Goal: Task Accomplishment & Management: Use online tool/utility

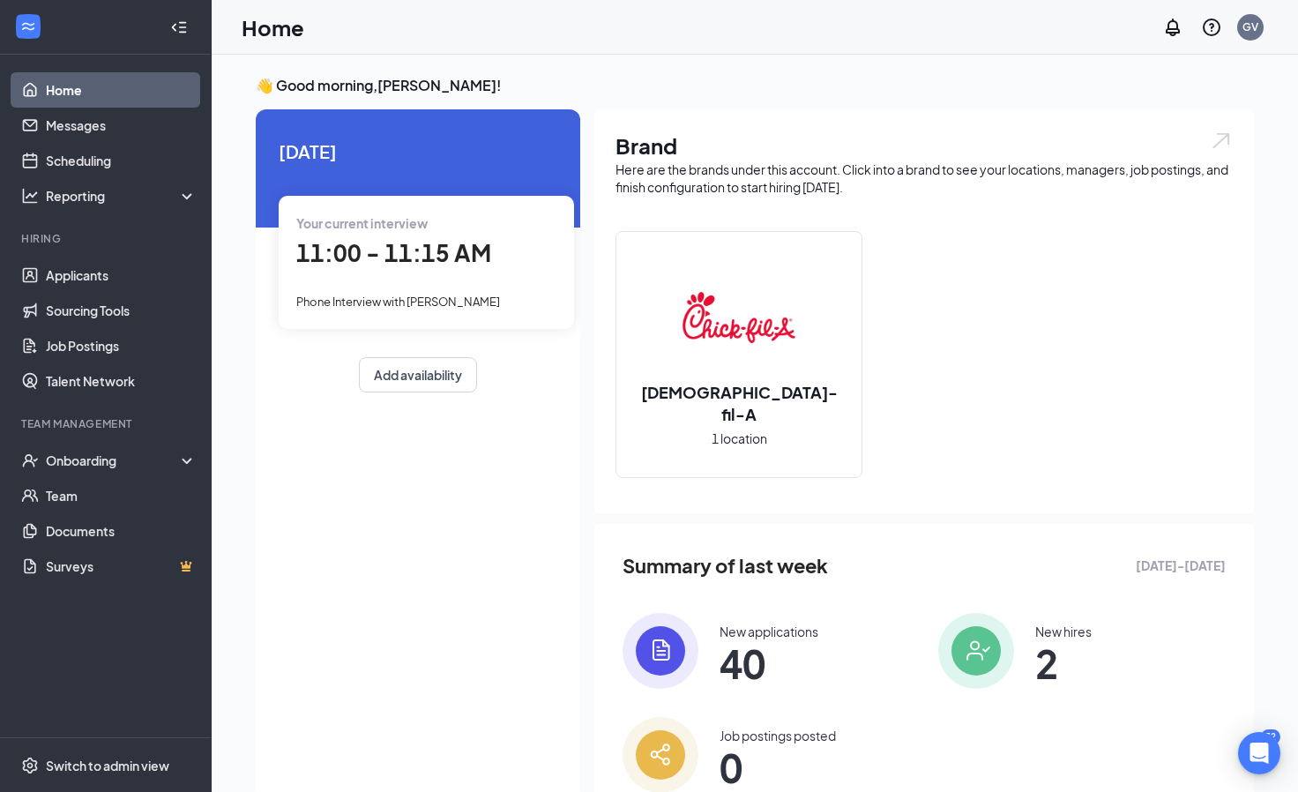
click at [383, 231] on div "Your current interview" at bounding box center [426, 222] width 260 height 19
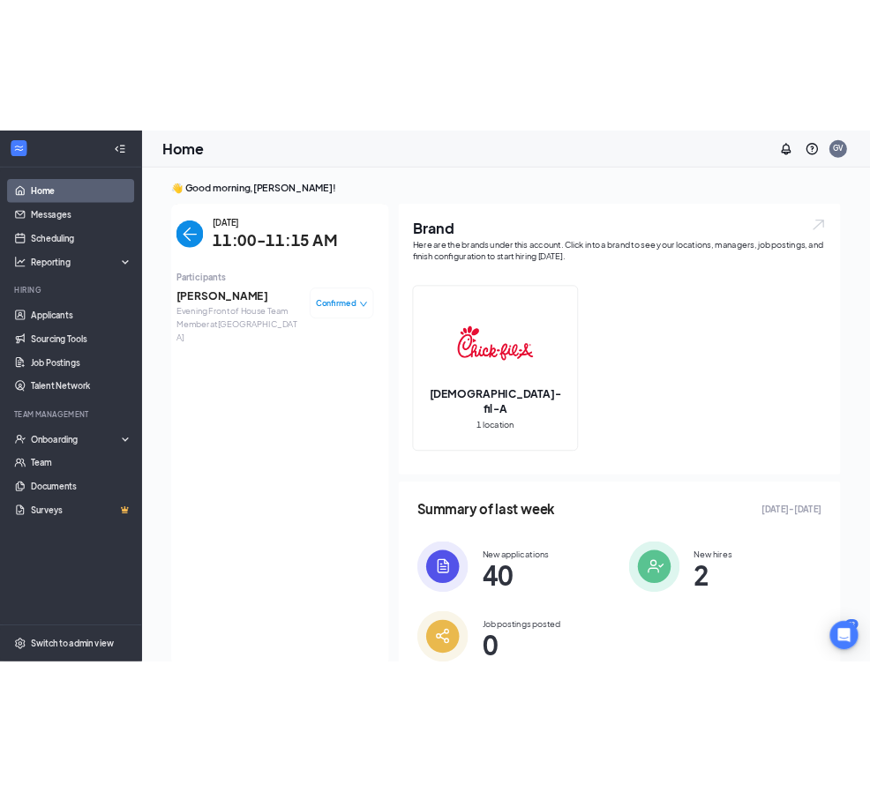
scroll to position [7, 0]
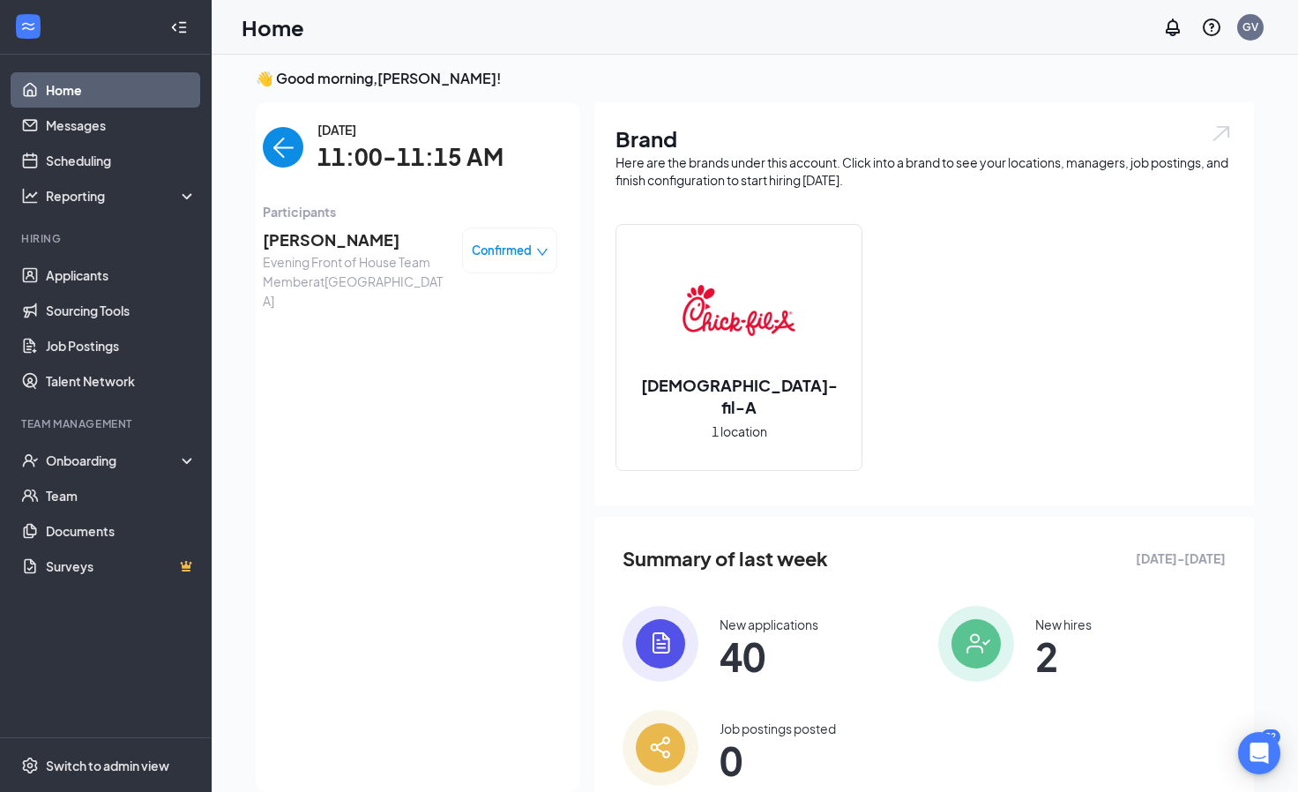
click at [377, 261] on span "Evening Front of House Team Member at [GEOGRAPHIC_DATA]" at bounding box center [355, 281] width 185 height 58
click at [351, 251] on span "[PERSON_NAME]" at bounding box center [355, 240] width 185 height 25
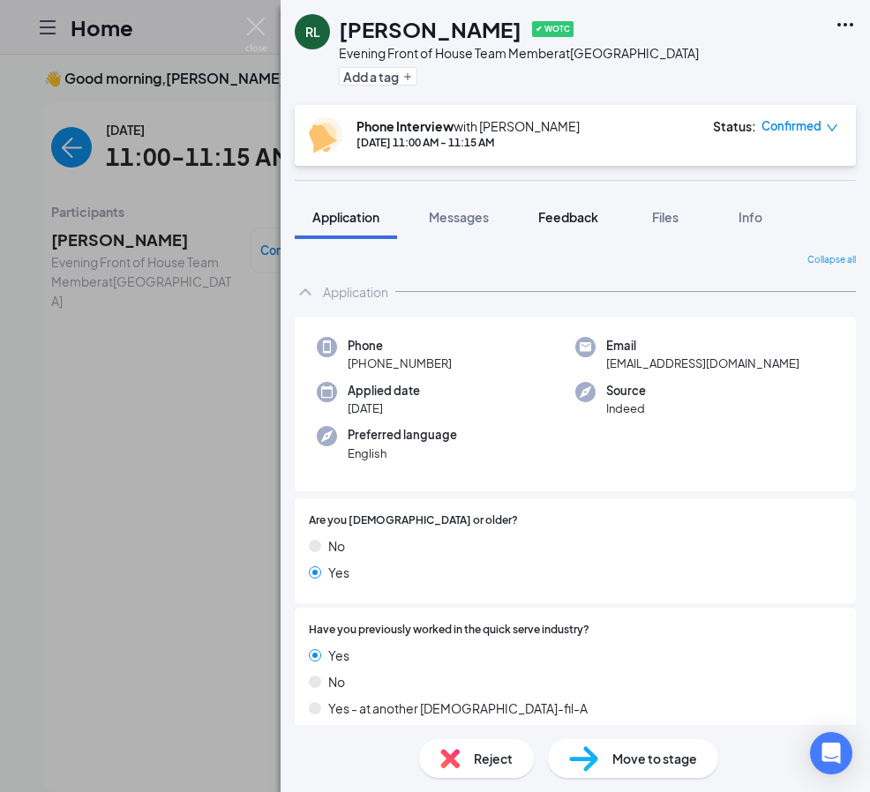
click at [572, 221] on span "Feedback" at bounding box center [568, 217] width 60 height 16
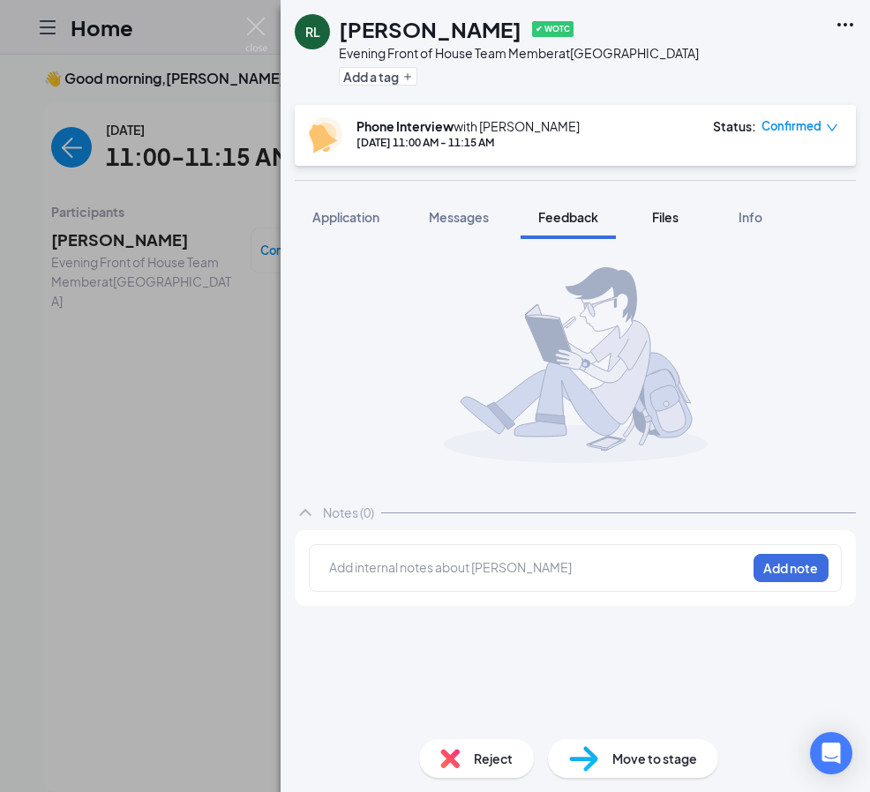
click at [677, 228] on button "Files" at bounding box center [665, 217] width 71 height 44
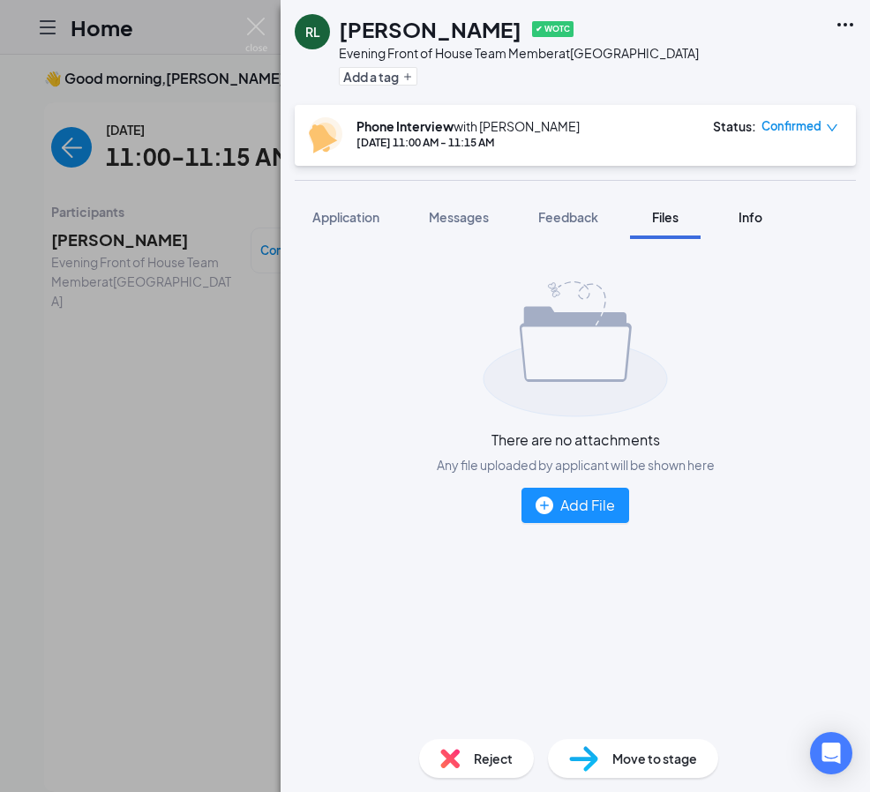
click at [729, 209] on button "Info" at bounding box center [750, 217] width 71 height 44
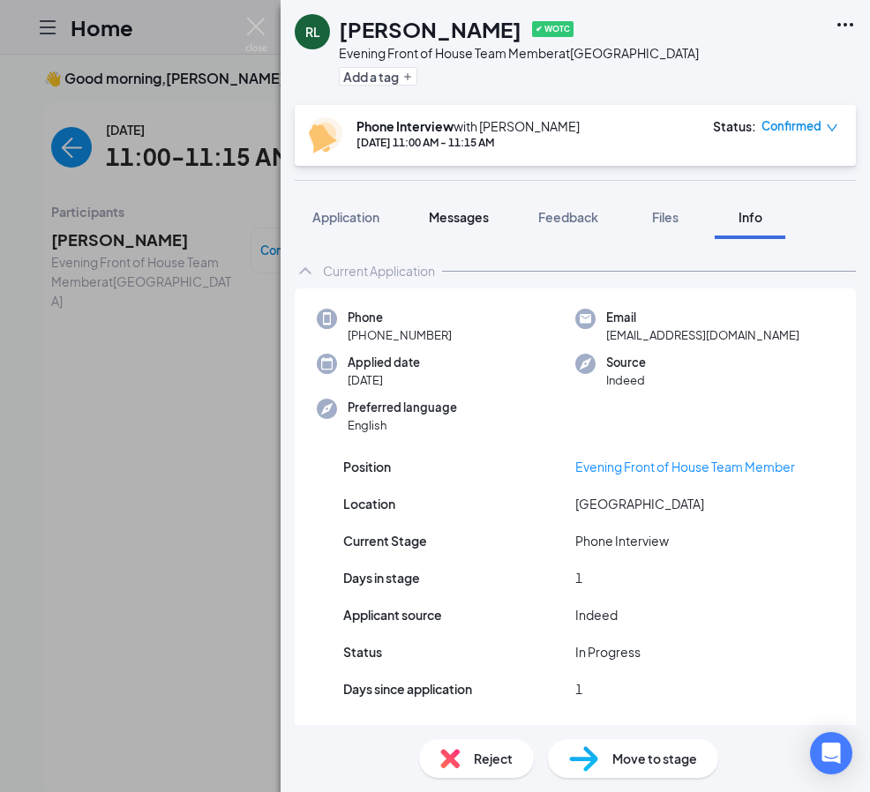
click at [444, 226] on button "Messages" at bounding box center [458, 217] width 95 height 44
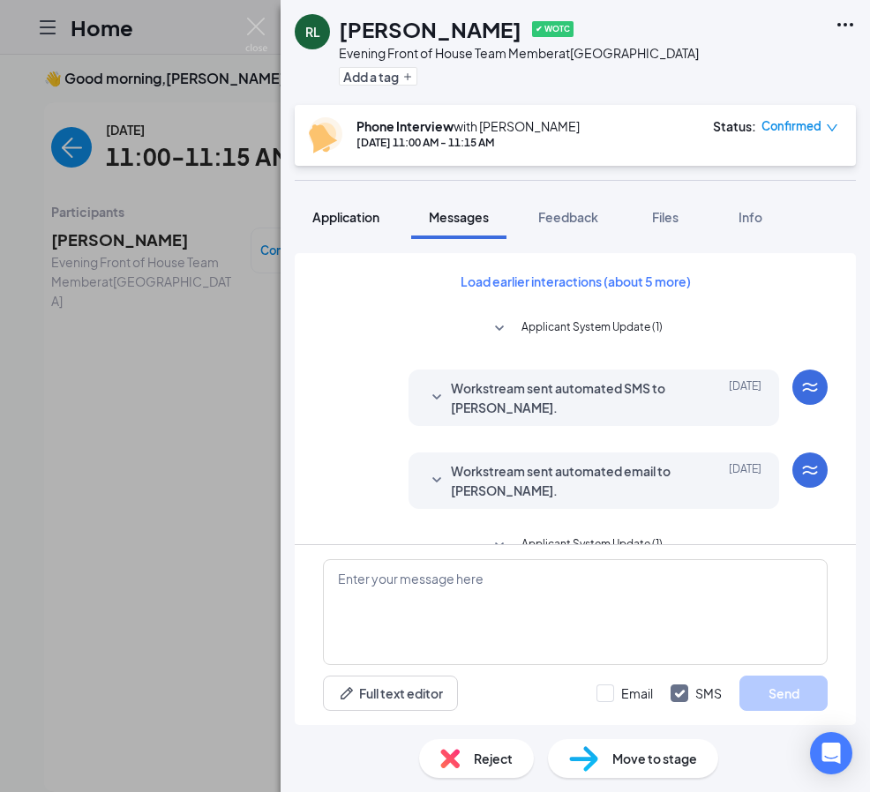
scroll to position [283, 0]
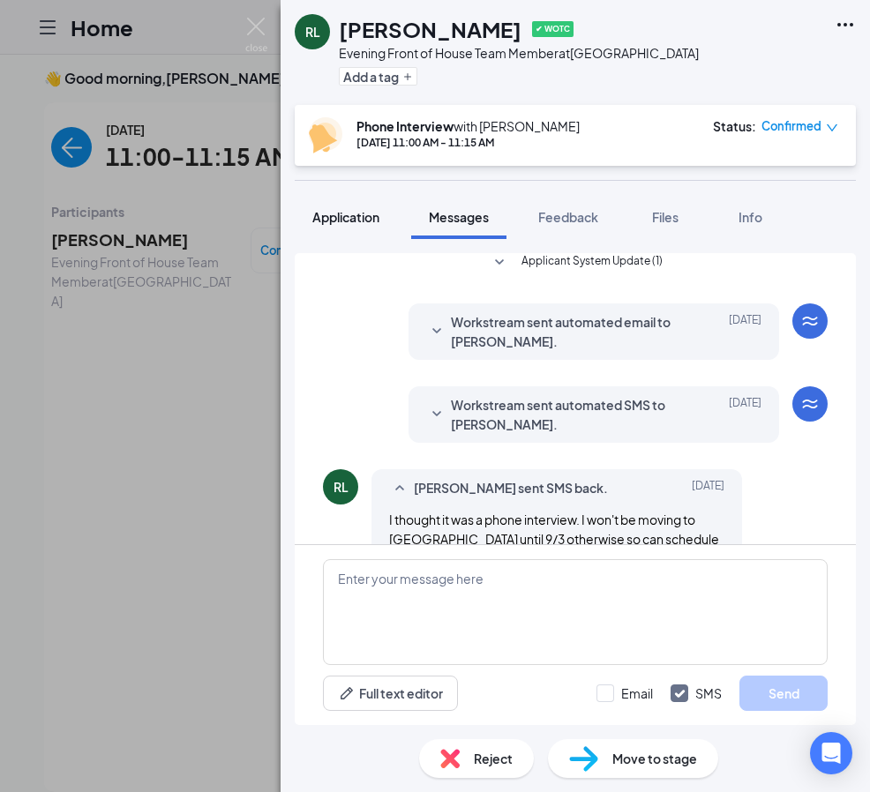
click at [350, 212] on span "Application" at bounding box center [345, 217] width 67 height 16
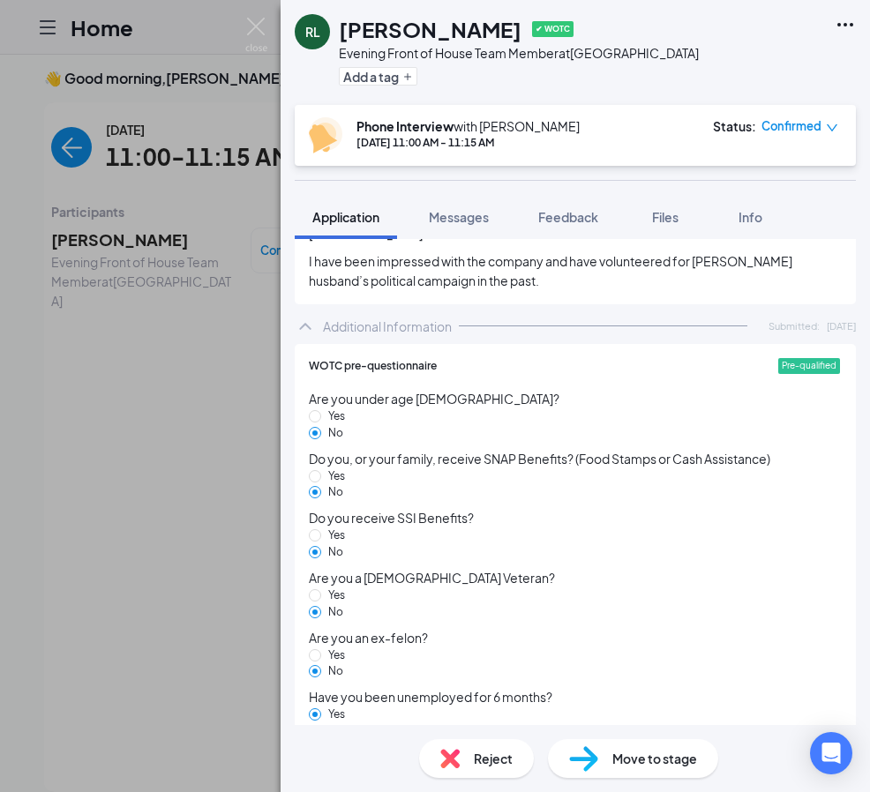
scroll to position [949, 0]
click at [841, 27] on icon "Ellipses" at bounding box center [844, 24] width 21 height 21
click at [257, 268] on div "[PERSON_NAME] ✔ WOTC Evening Front of House Team Member at [GEOGRAPHIC_DATA] Ad…" at bounding box center [435, 396] width 870 height 792
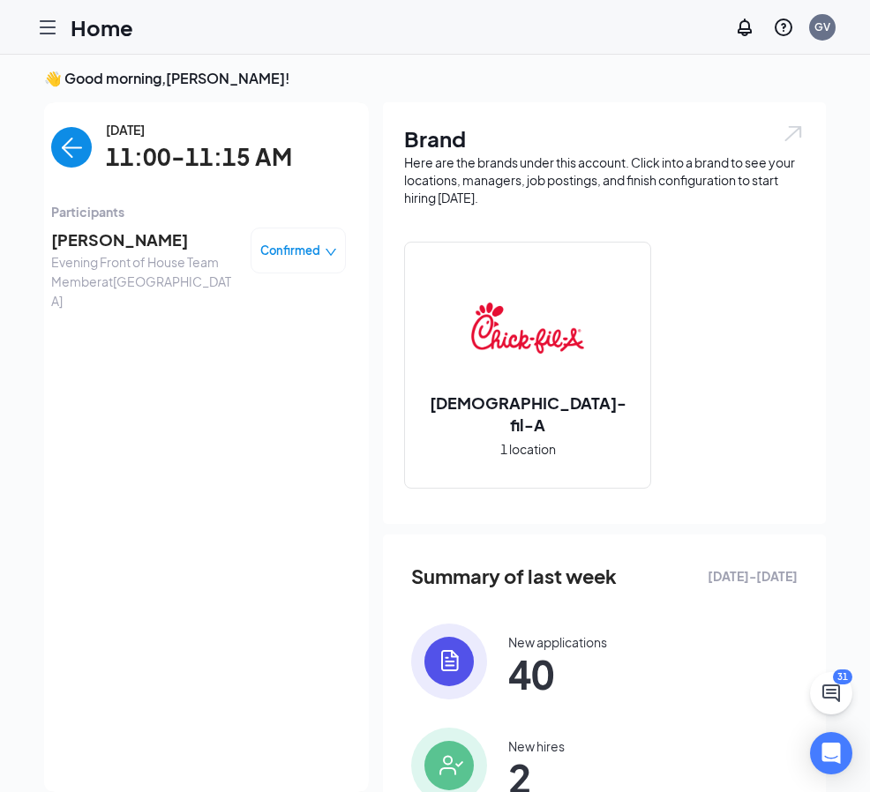
click at [51, 42] on div at bounding box center [47, 27] width 35 height 35
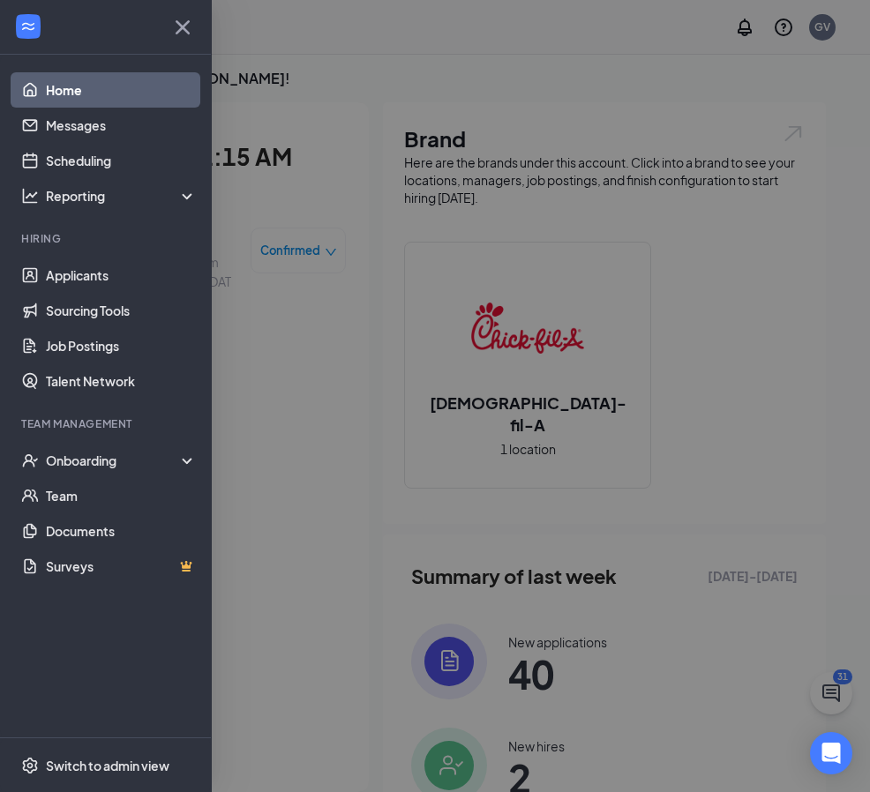
click at [45, 32] on div at bounding box center [105, 27] width 211 height 55
click at [197, 274] on link "Applicants" at bounding box center [121, 275] width 151 height 35
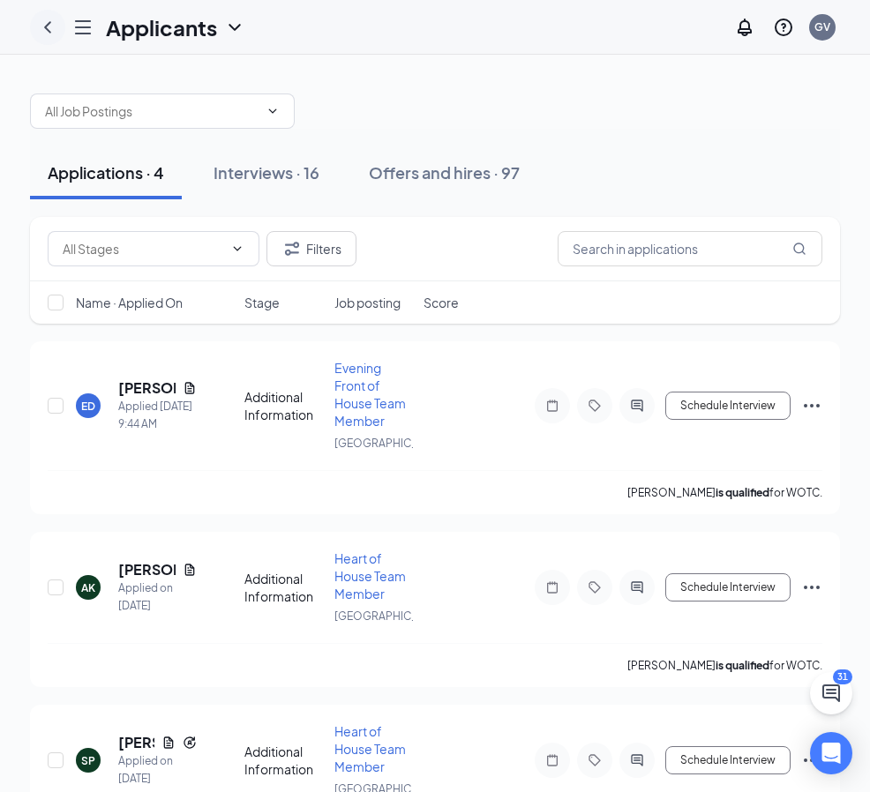
click at [55, 19] on icon "ChevronLeft" at bounding box center [47, 27] width 21 height 21
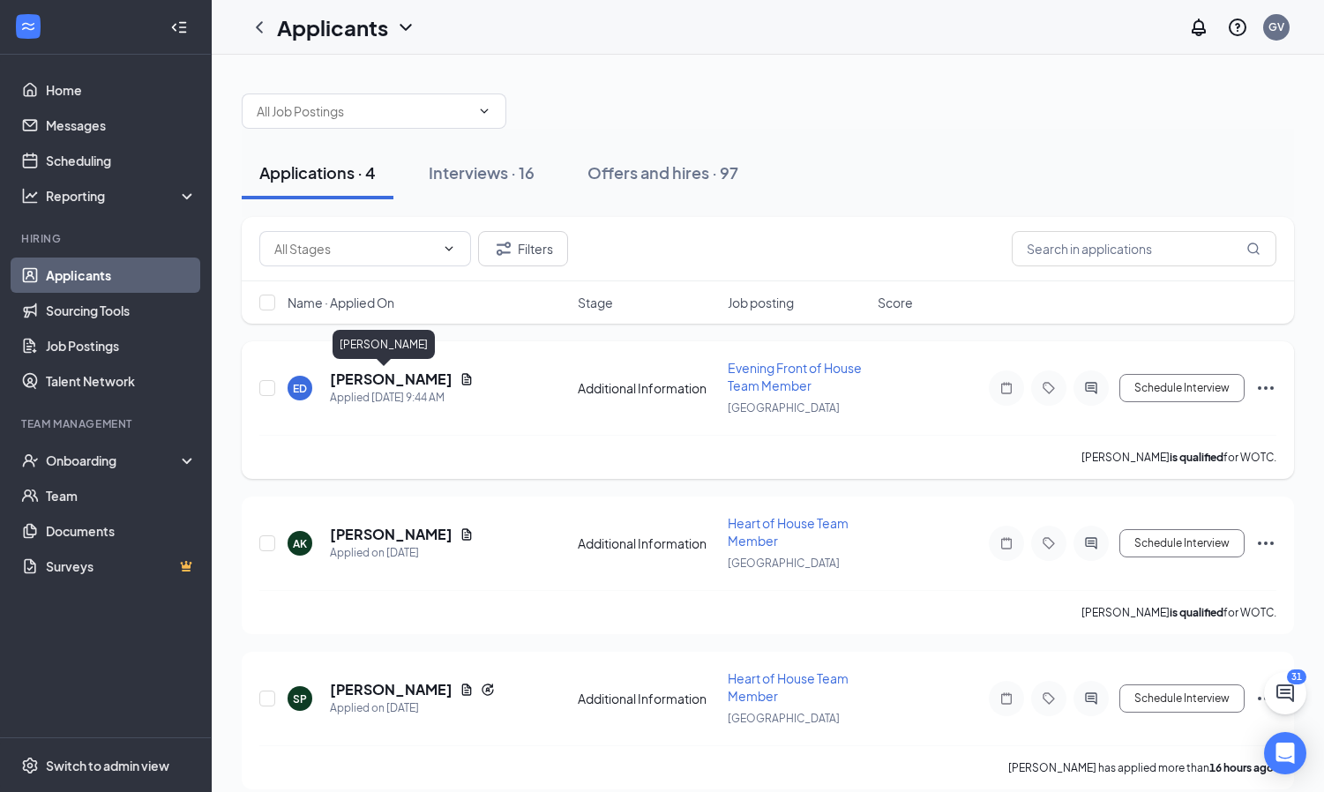
click at [373, 379] on h5 "[PERSON_NAME]" at bounding box center [391, 379] width 123 height 19
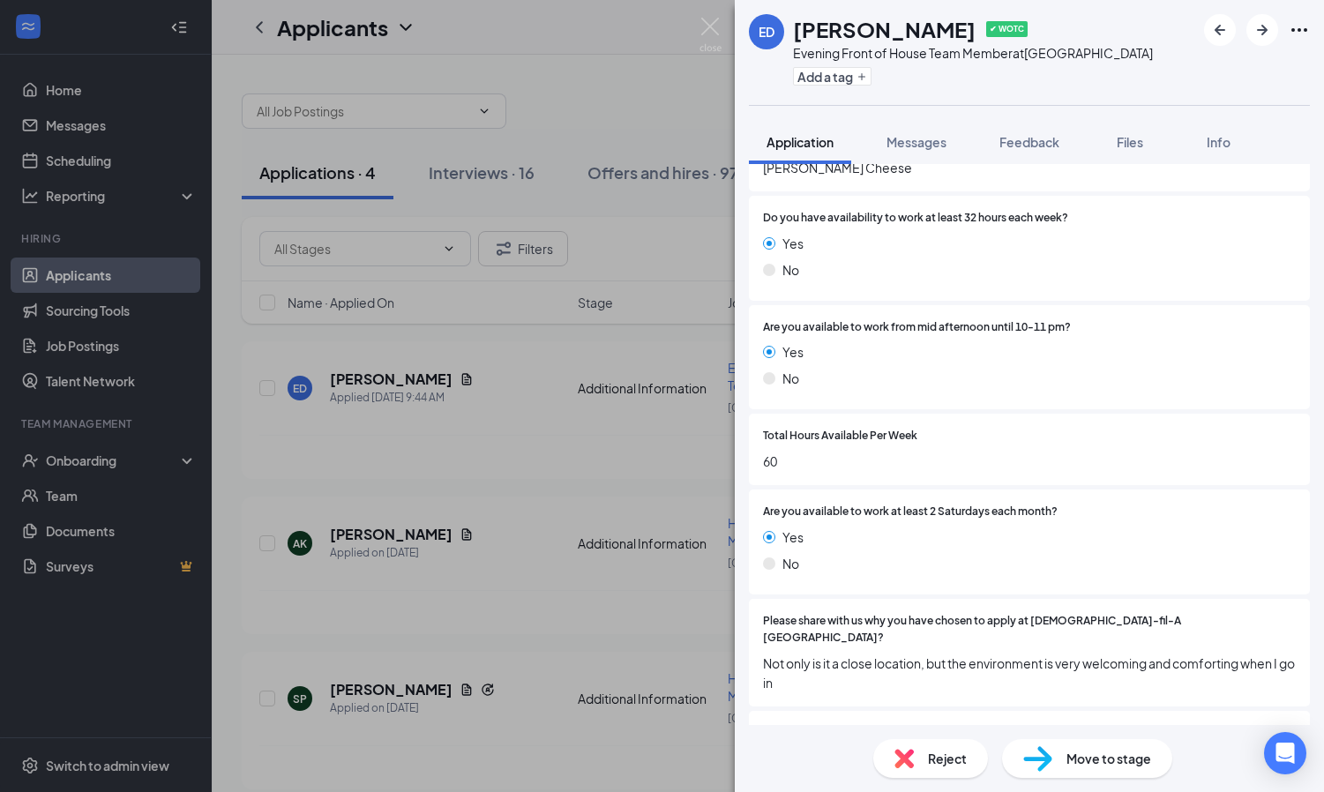
scroll to position [555, 0]
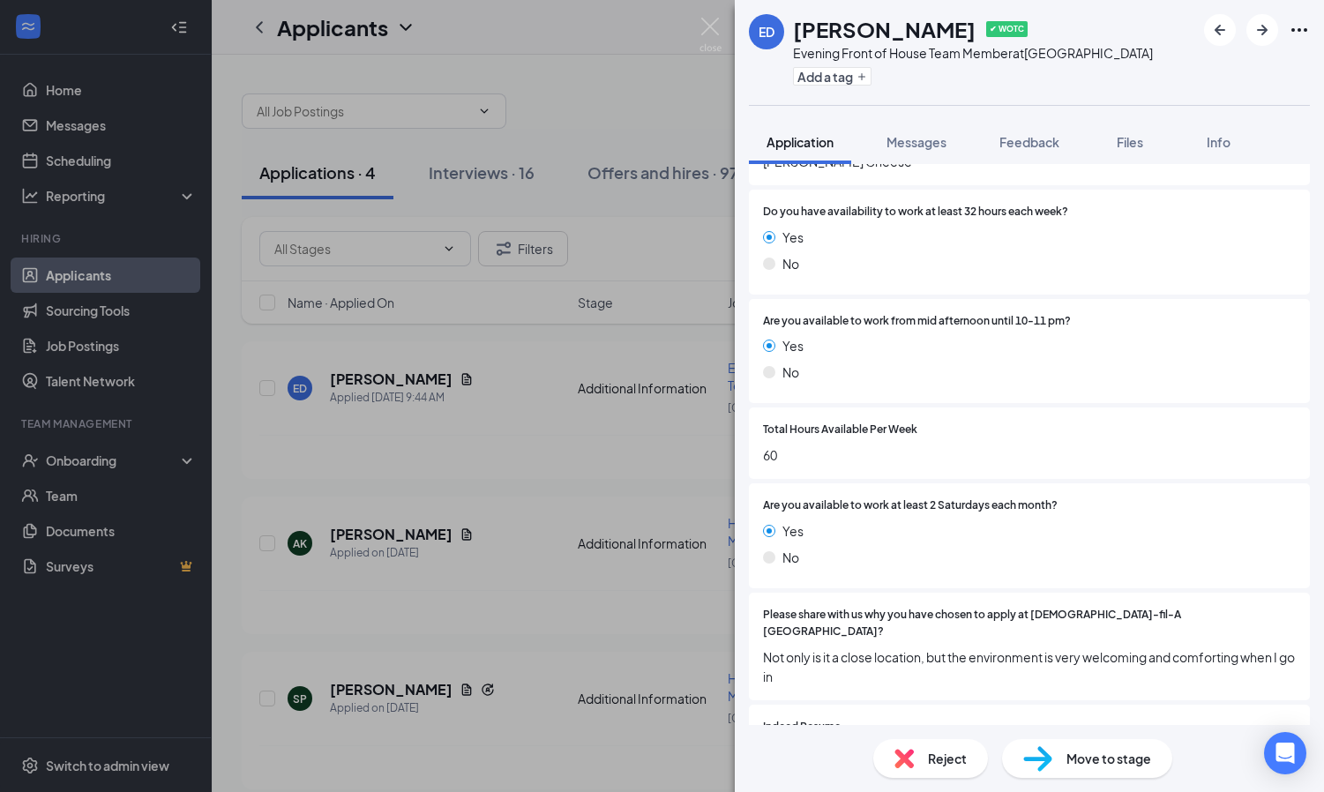
click at [952, 768] on div "Reject" at bounding box center [930, 758] width 115 height 39
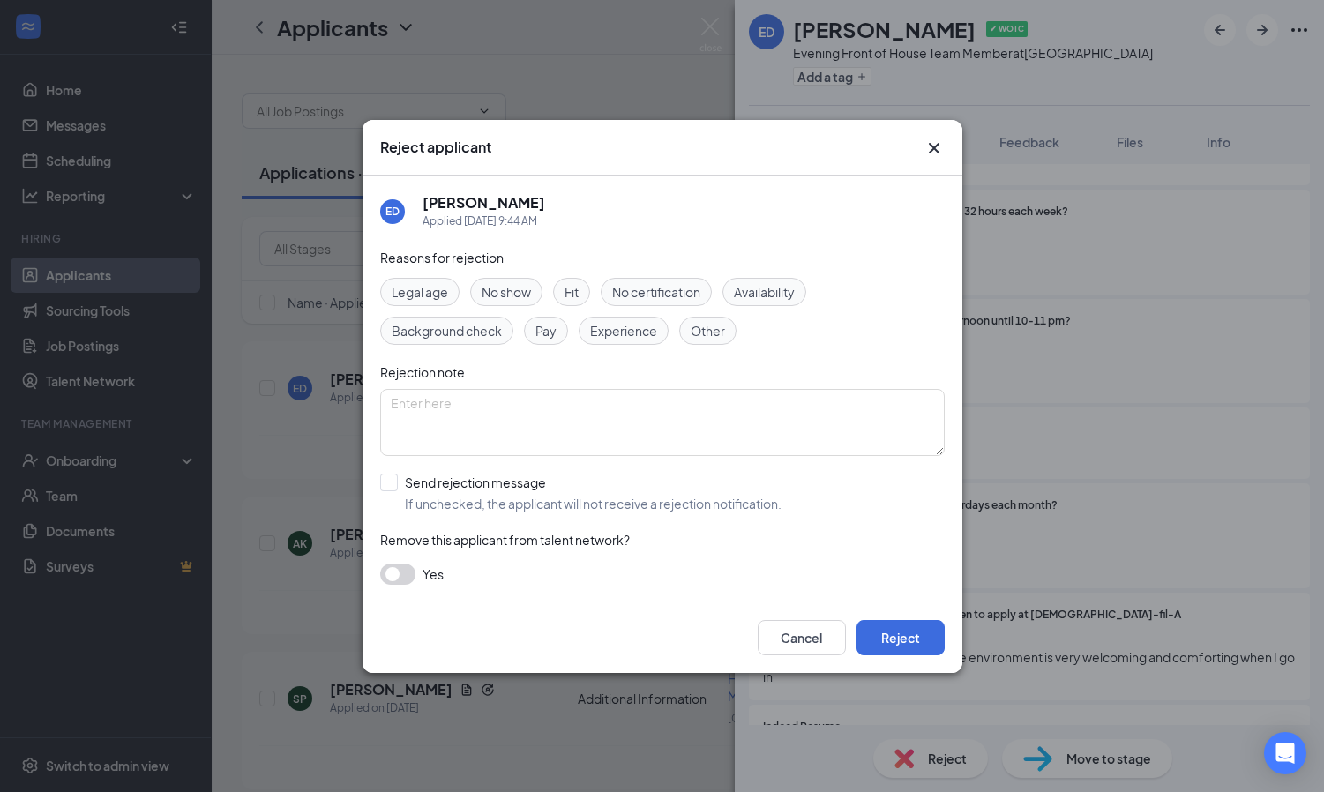
click at [572, 294] on span "Fit" at bounding box center [572, 291] width 14 height 19
click at [471, 524] on div "Reasons for rejection Legal age No show Fit No certification Availability Backg…" at bounding box center [662, 425] width 565 height 355
click at [471, 510] on span "If unchecked, the applicant will not receive a rejection notification." at bounding box center [593, 504] width 377 height 18
click at [471, 510] on input "Send rejection message If unchecked, the applicant will not receive a rejection…" at bounding box center [580, 493] width 401 height 39
checkbox input "true"
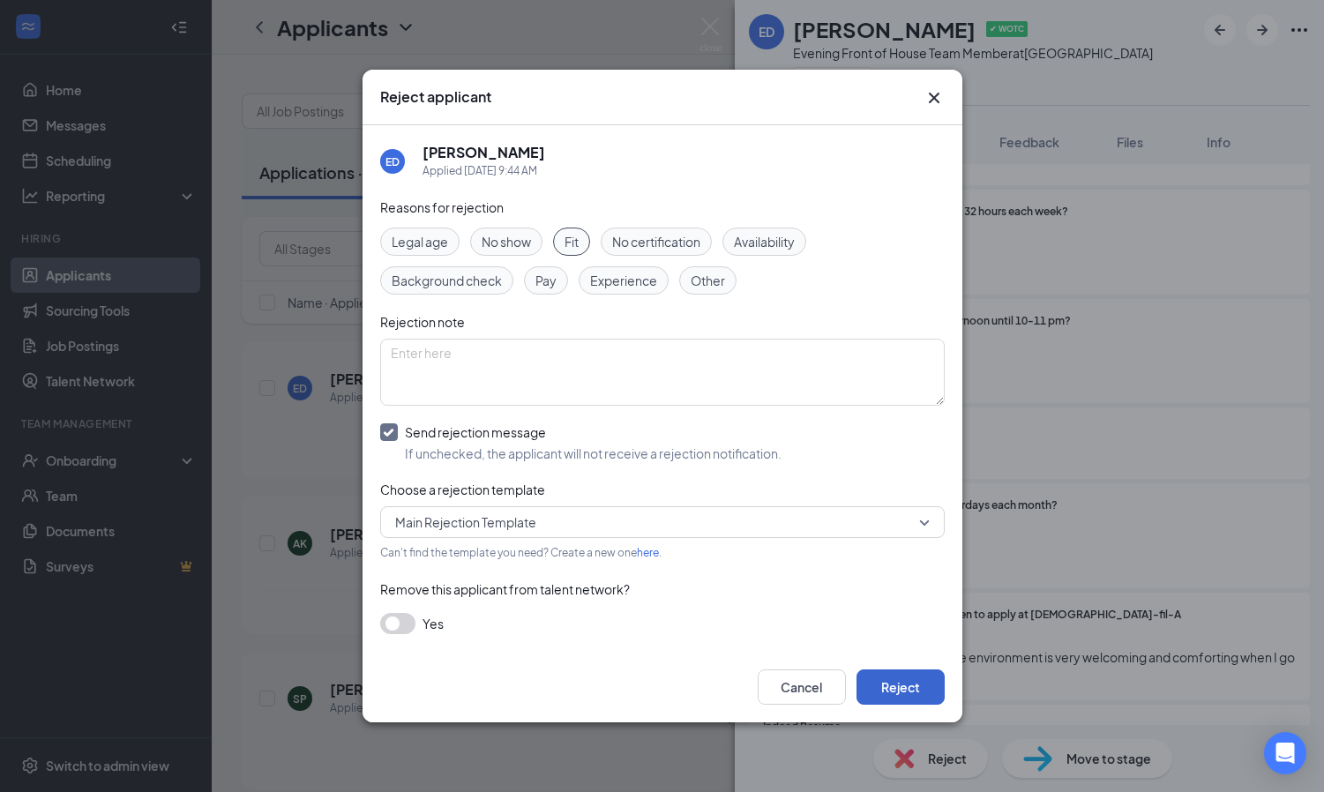
click at [927, 698] on button "Reject" at bounding box center [901, 687] width 88 height 35
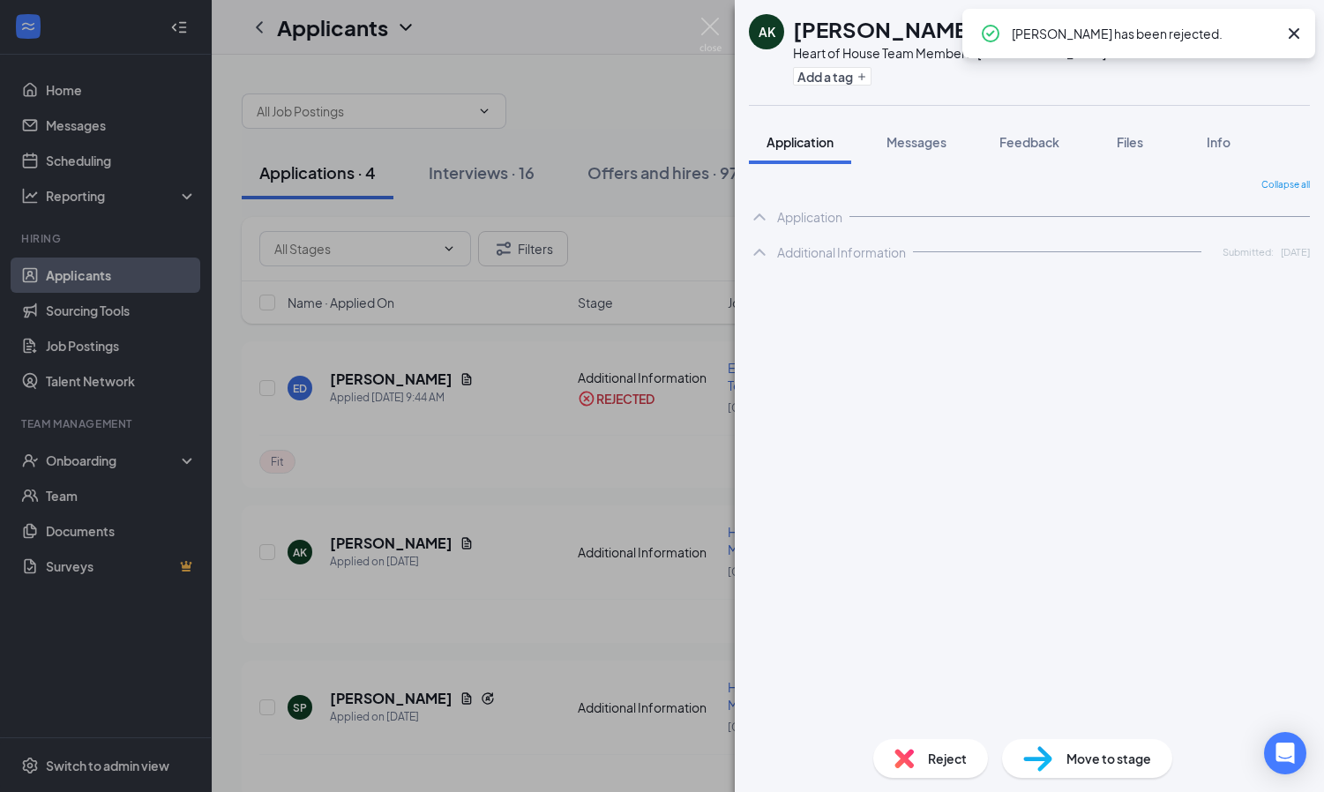
click at [131, 723] on div "AK [PERSON_NAME] ✔ WOTC Heart of House Team Member at [GEOGRAPHIC_DATA] Add a t…" at bounding box center [662, 396] width 1324 height 792
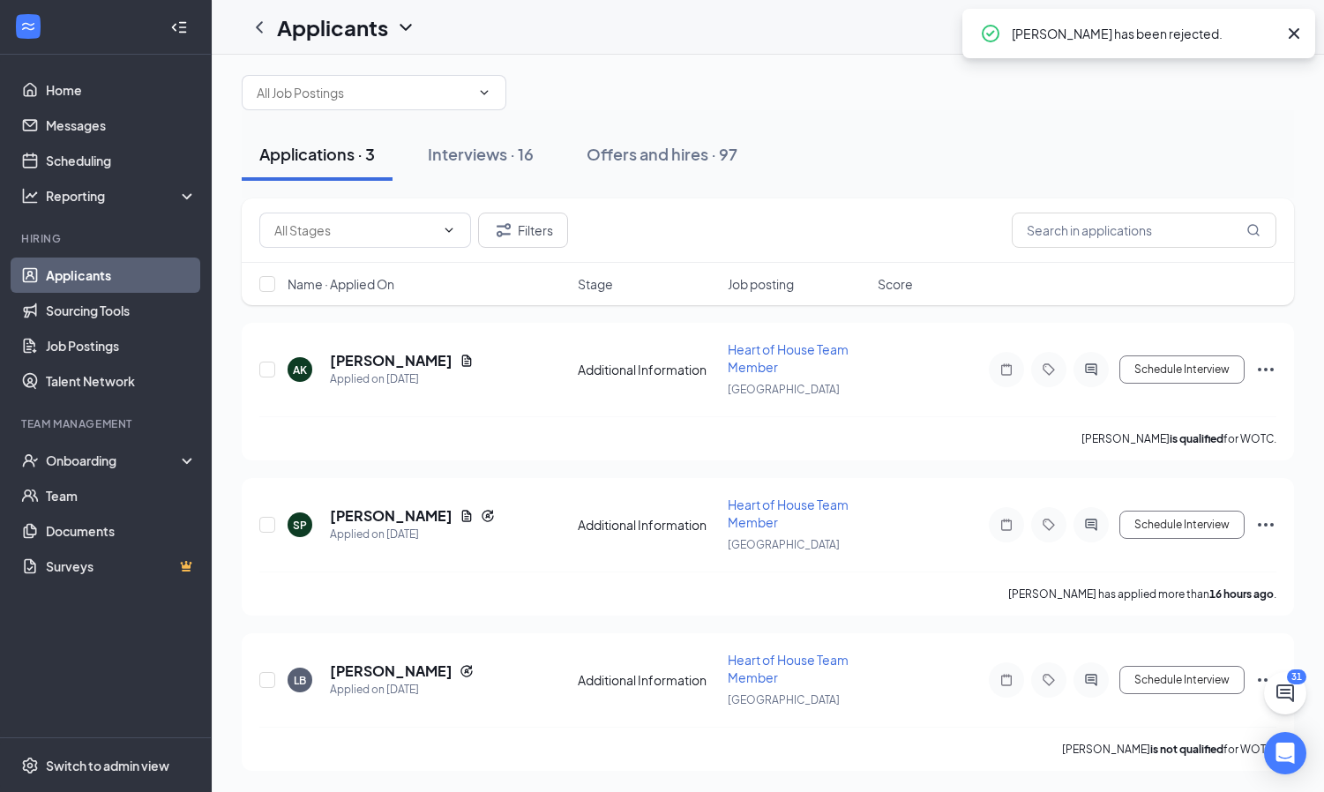
scroll to position [19, 0]
click at [489, 148] on div "Interviews · 16" at bounding box center [481, 154] width 106 height 22
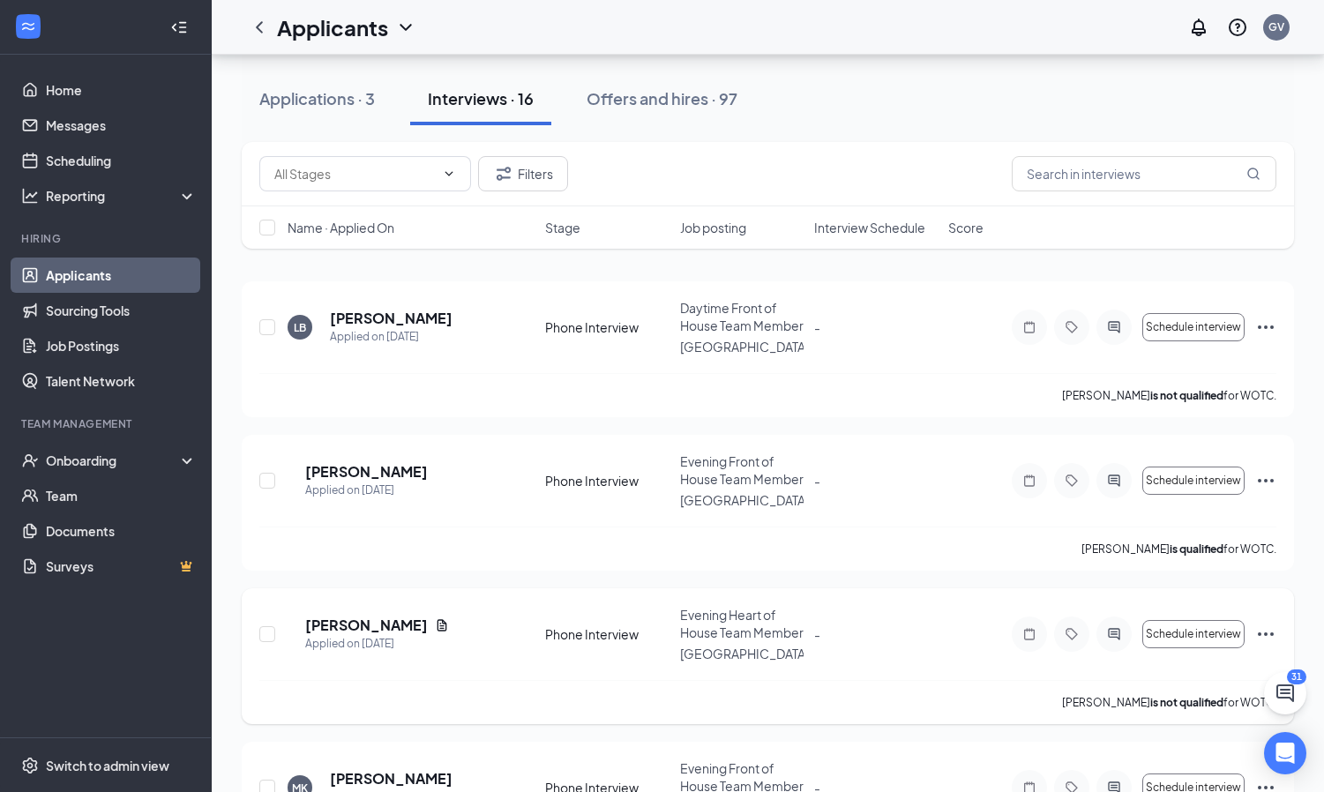
scroll to position [20, 0]
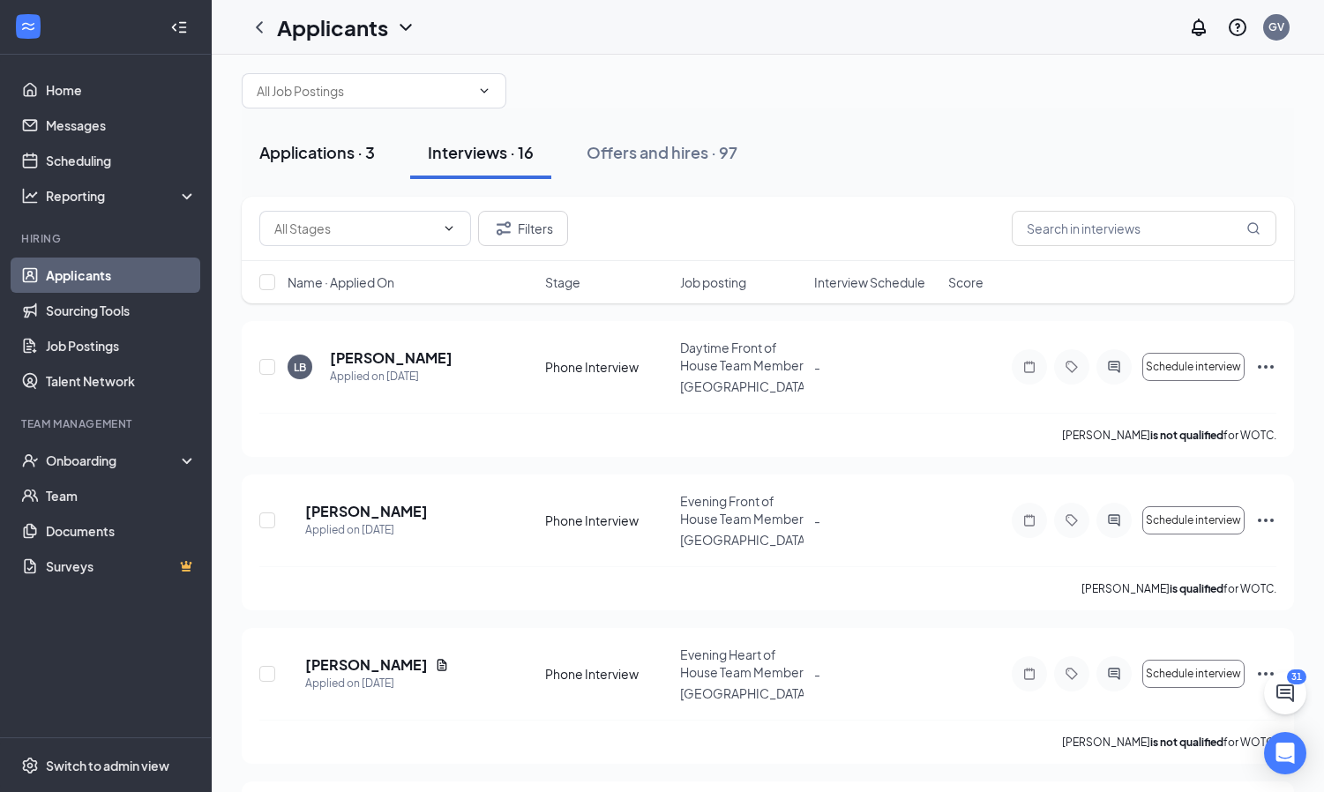
click at [340, 161] on div "Applications · 3" at bounding box center [317, 152] width 116 height 22
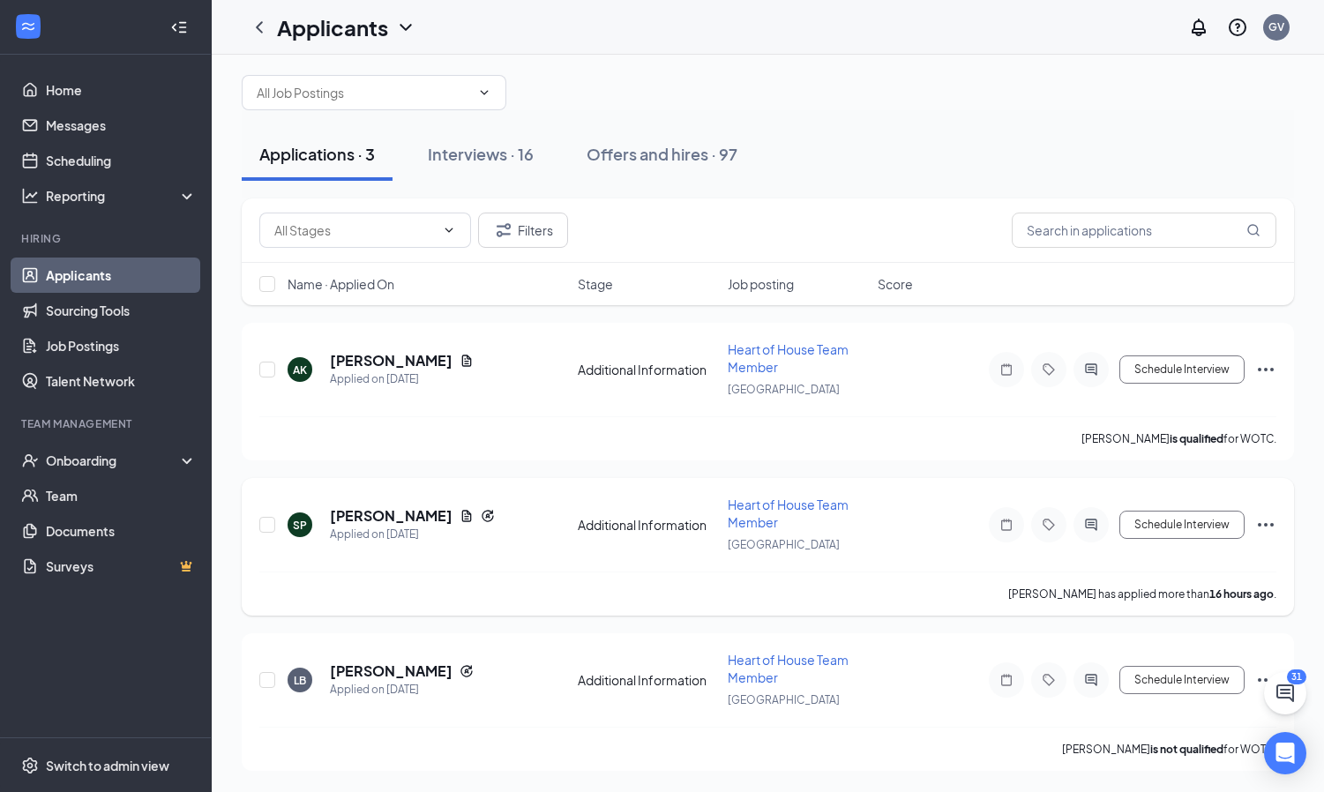
scroll to position [19, 0]
click at [652, 156] on div "Offers and hires · 97" at bounding box center [662, 154] width 151 height 22
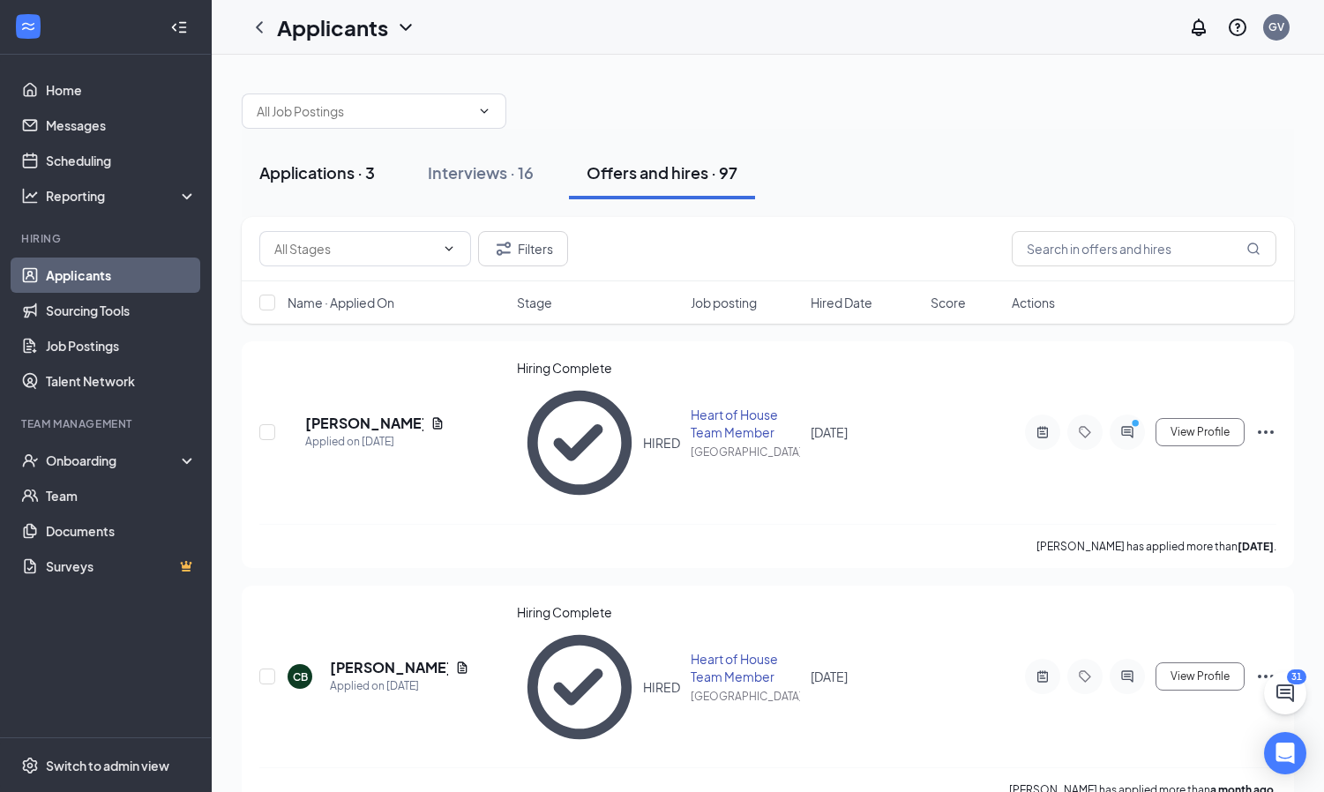
click at [370, 168] on div "Applications · 3" at bounding box center [317, 172] width 116 height 22
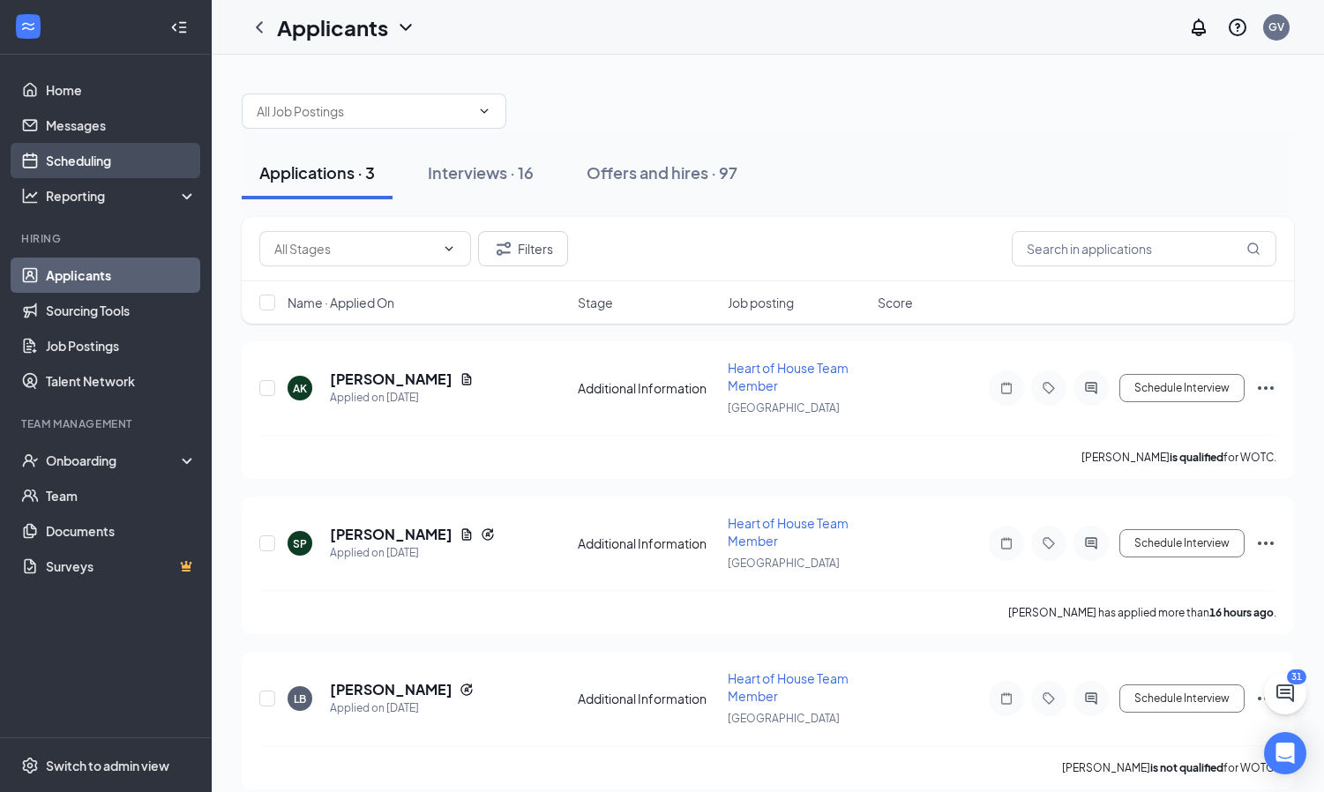
click at [52, 175] on link "Scheduling" at bounding box center [121, 160] width 151 height 35
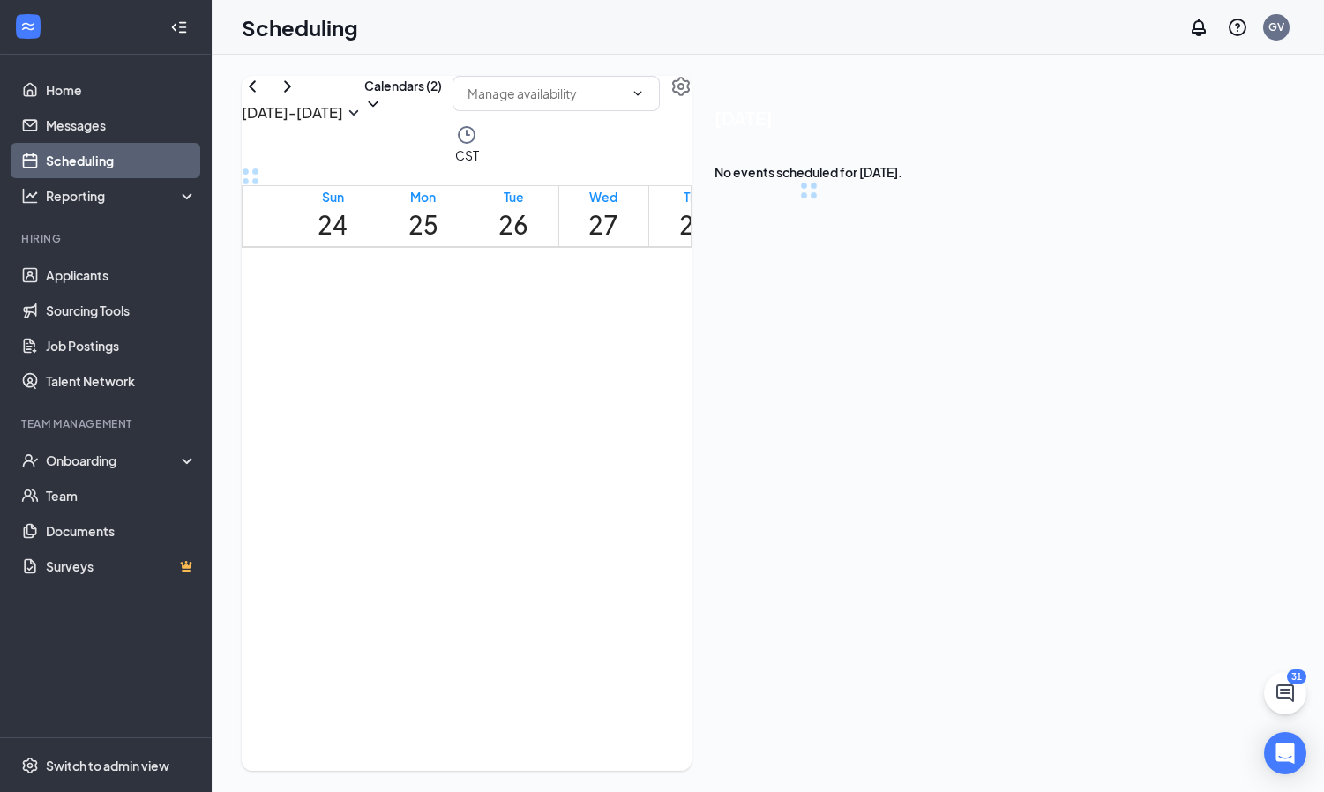
scroll to position [867, 0]
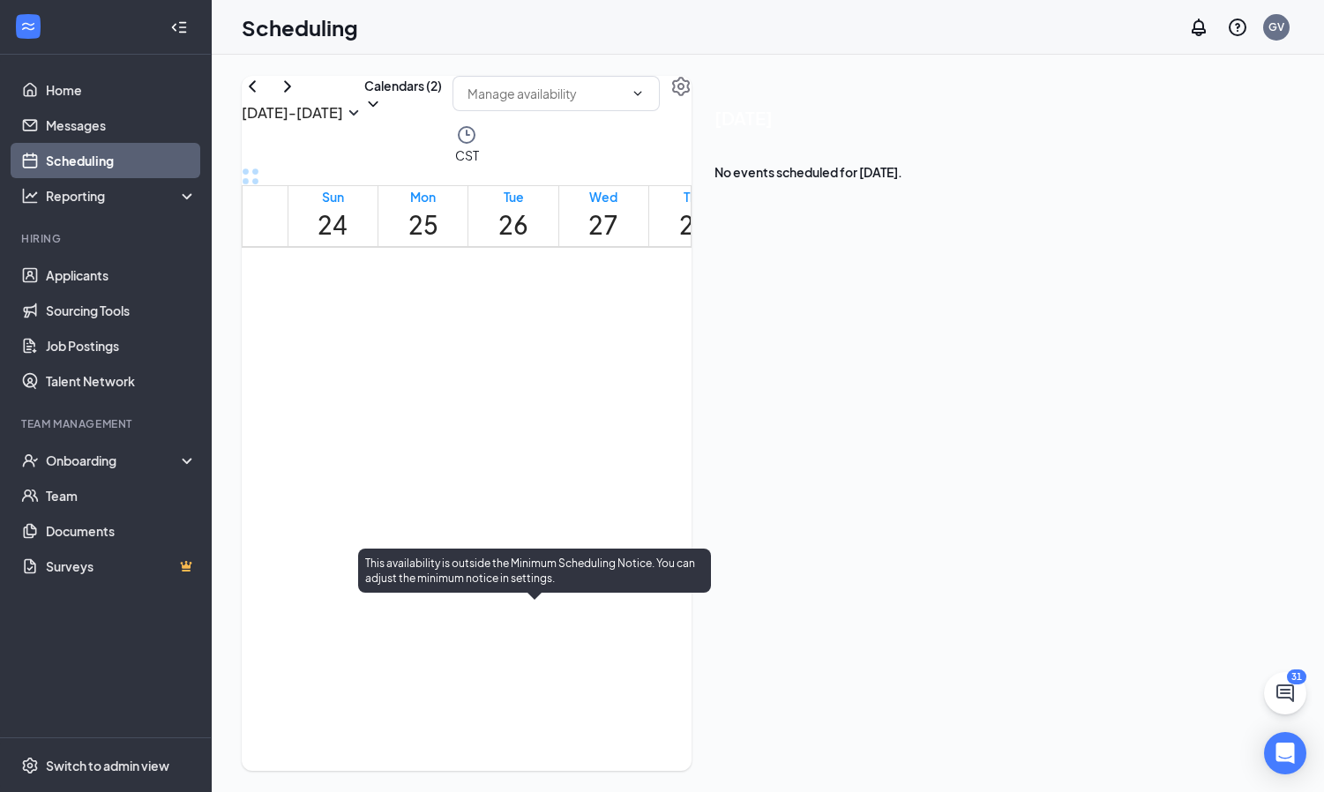
click at [588, 312] on td at bounding box center [604, 302] width 632 height 20
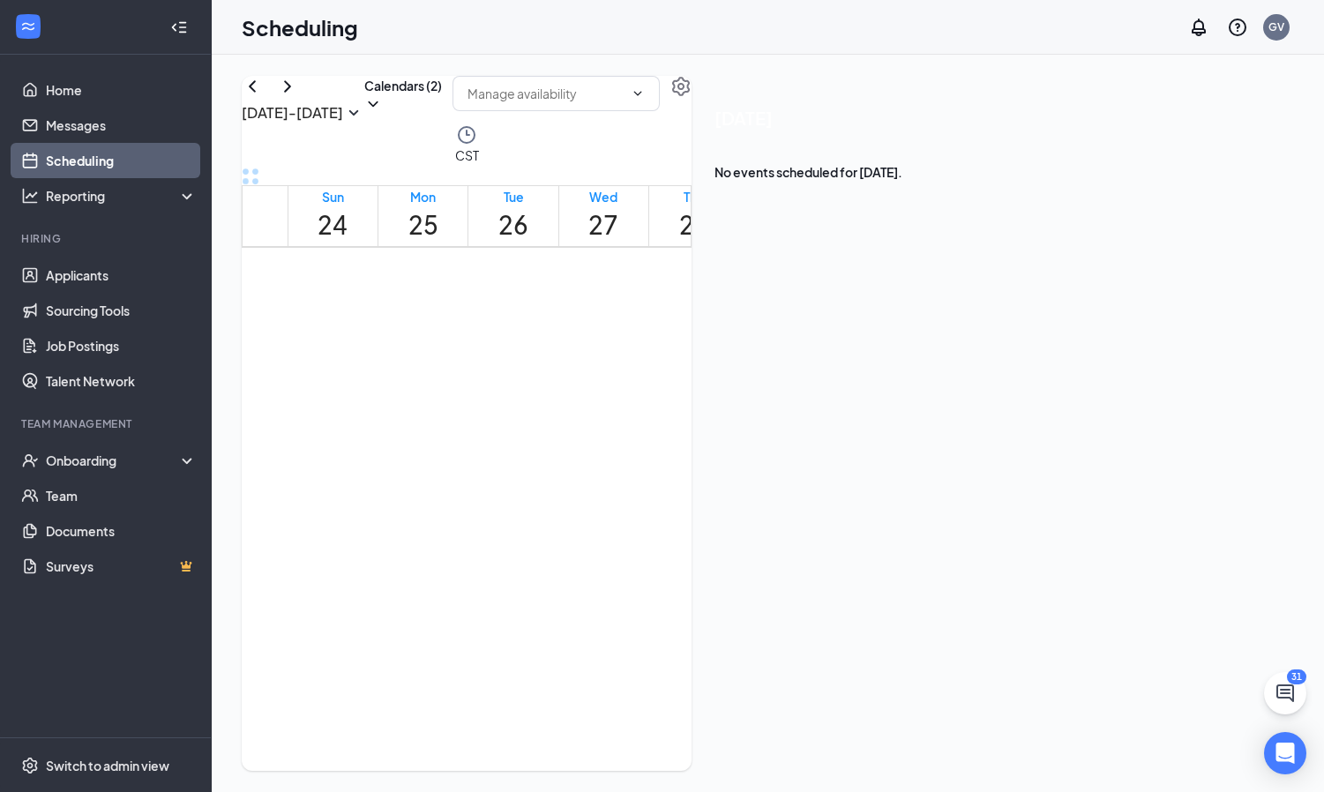
click at [554, 640] on div at bounding box center [554, 640] width 0 height 33
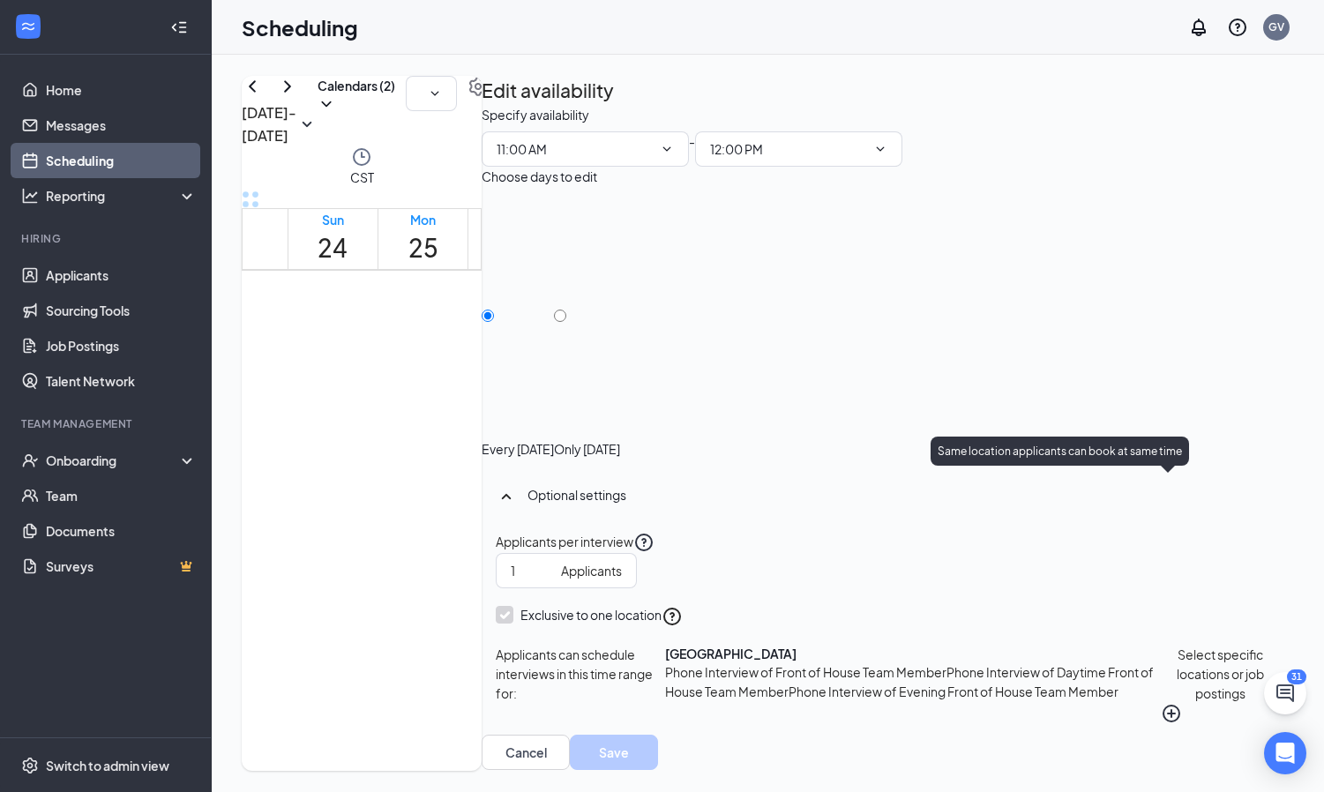
click at [683, 606] on icon "QuestionInfo" at bounding box center [672, 616] width 21 height 21
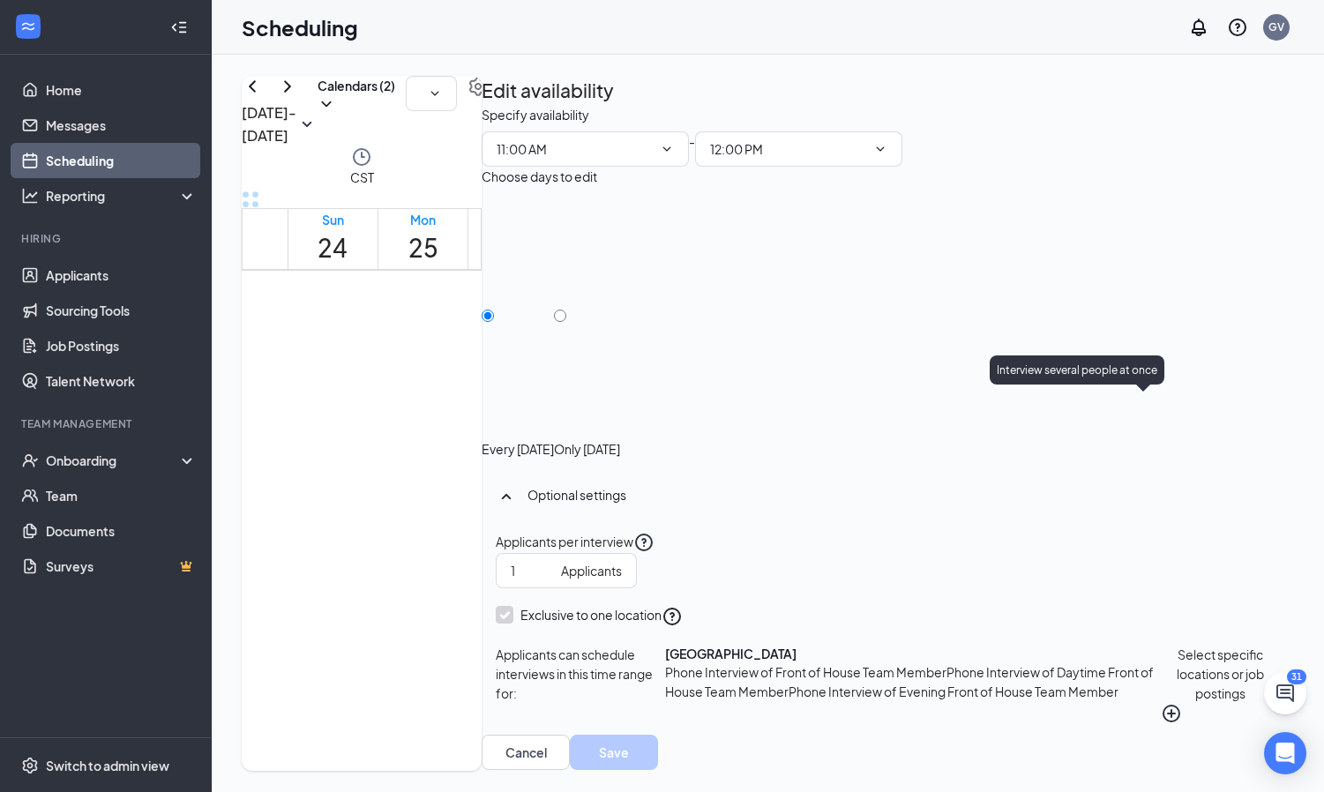
click at [1104, 382] on div "Interview several people at once" at bounding box center [1077, 369] width 175 height 29
click at [1021, 664] on span "Phone Interview of Daytime Front of House Team Member" at bounding box center [909, 681] width 489 height 35
click at [633, 532] on div "Applicants per interview" at bounding box center [565, 542] width 138 height 21
click at [1063, 532] on div "Applicants per interview 1 Applicants Exclusive to one location Applicants can …" at bounding box center [888, 628] width 784 height 192
click at [1067, 486] on div "Optional settings" at bounding box center [904, 495] width 752 height 18
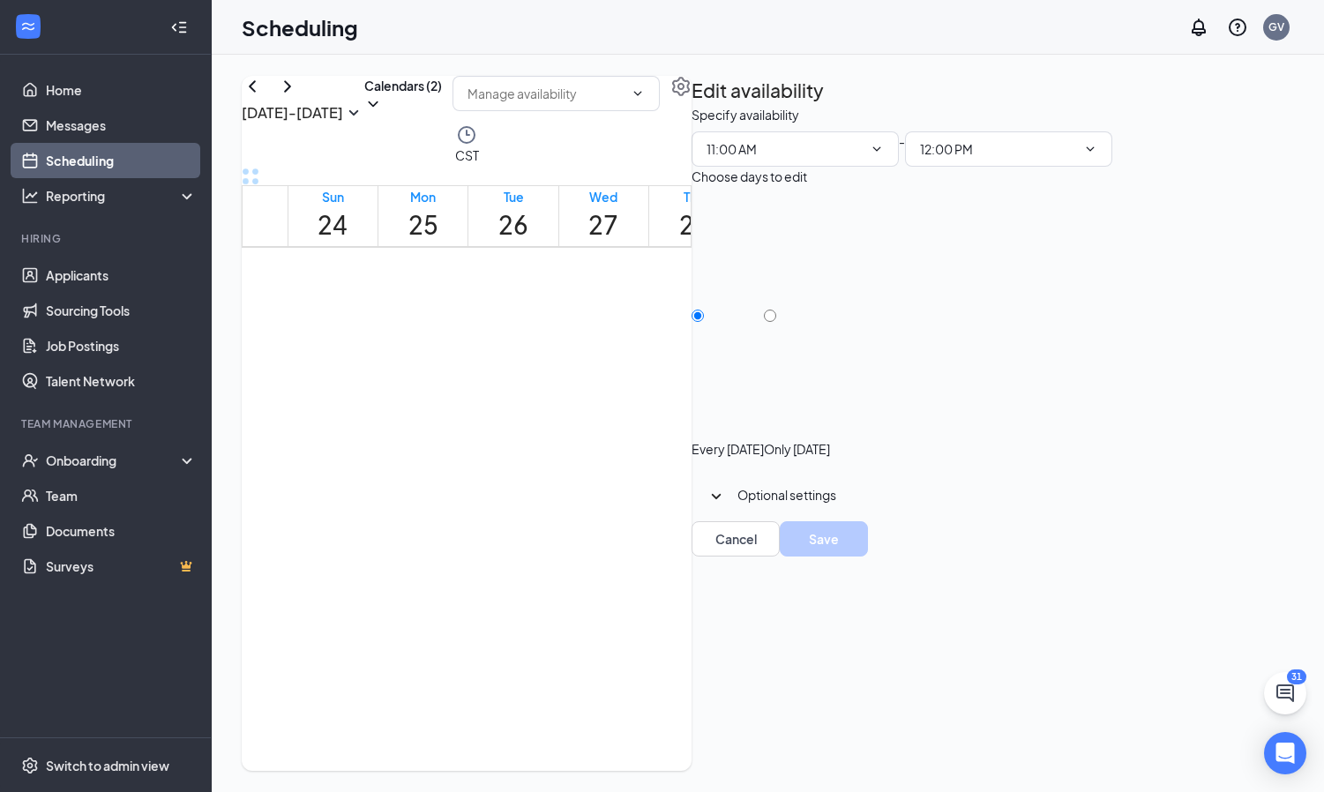
click at [1067, 486] on div "Optional settings" at bounding box center [917, 495] width 361 height 18
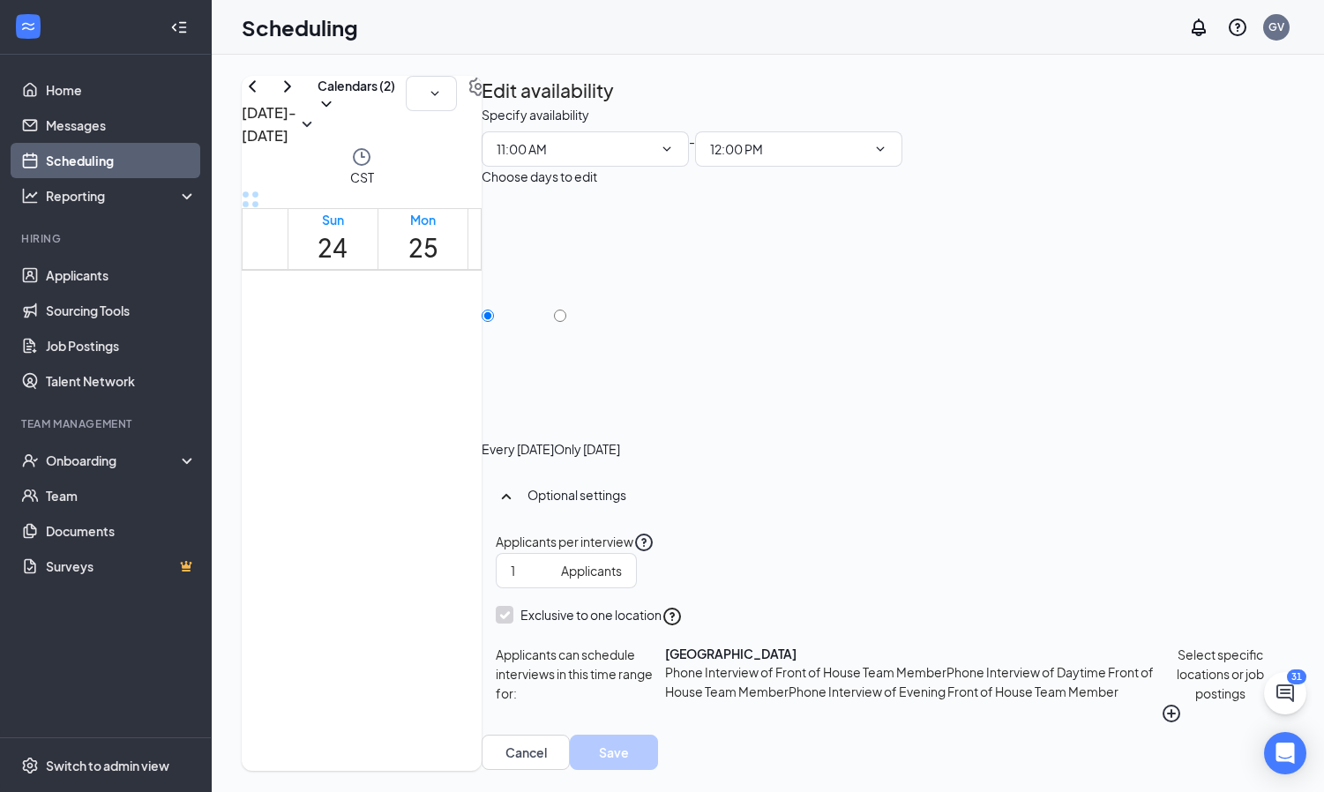
click at [947, 664] on span "Phone Interview of Front of House Team Member" at bounding box center [805, 672] width 281 height 16
click at [633, 532] on div "Applicants per interview" at bounding box center [565, 542] width 138 height 21
click at [1084, 486] on div "Optional settings" at bounding box center [904, 495] width 752 height 18
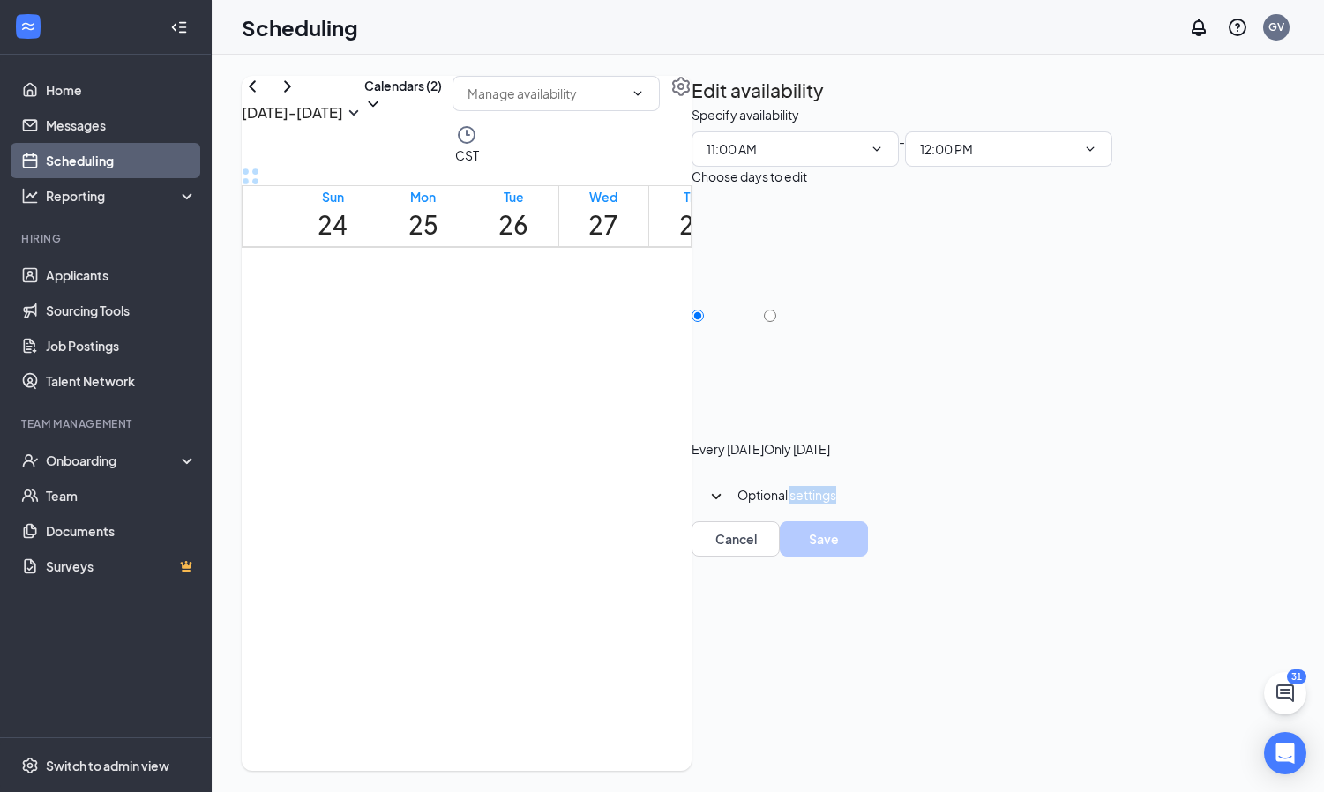
click at [1084, 486] on div "Optional settings" at bounding box center [917, 495] width 361 height 18
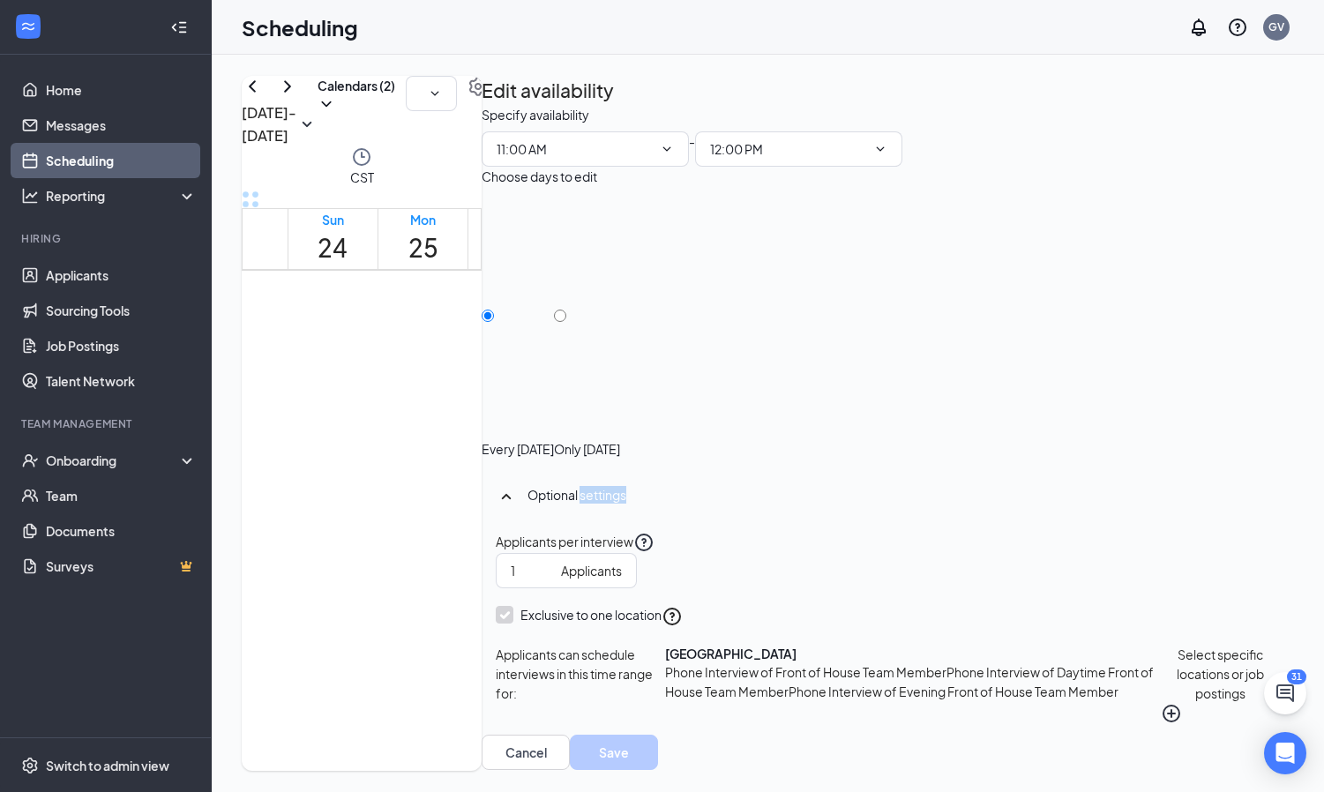
scroll to position [53, 0]
click at [1161, 670] on button "Select specific locations or job postings" at bounding box center [1220, 684] width 119 height 79
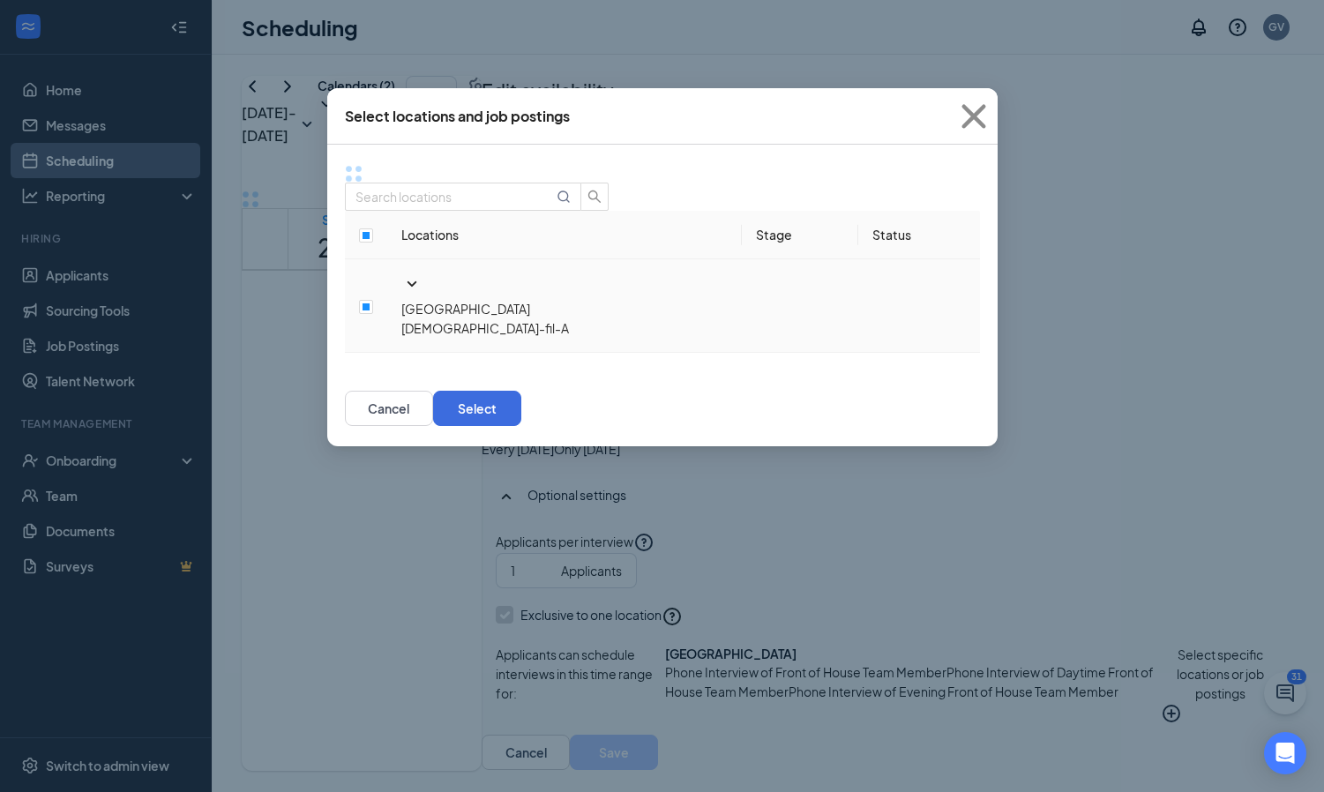
click at [403, 259] on td "Blue Springs [DEMOGRAPHIC_DATA]-fil-A" at bounding box center [564, 306] width 355 height 94
click at [401, 273] on icon "SmallChevronDown" at bounding box center [411, 283] width 21 height 21
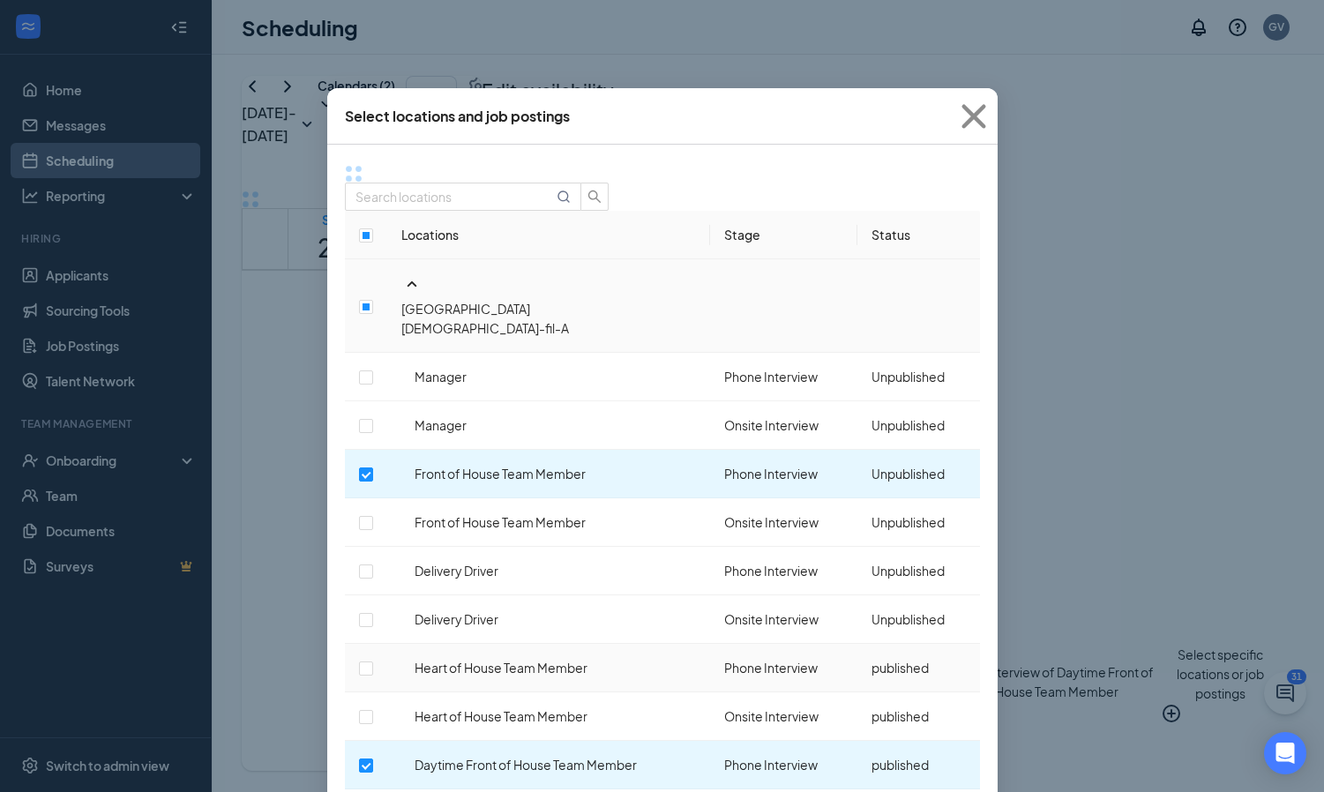
scroll to position [48, 0]
